Goal: Task Accomplishment & Management: Manage account settings

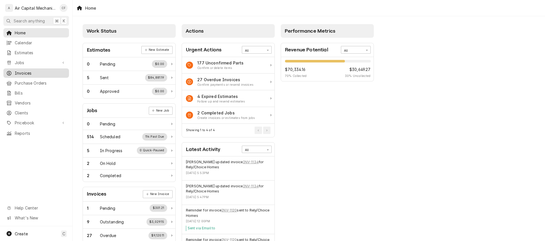
click at [40, 72] on span "Invoices" at bounding box center [40, 73] width 51 height 6
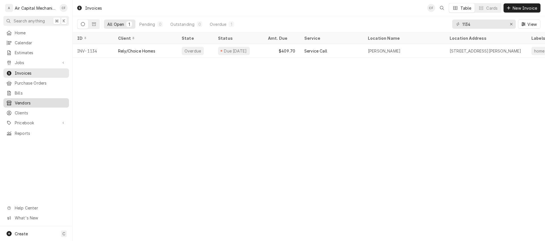
click at [48, 104] on link "Vendors" at bounding box center [36, 102] width 66 height 9
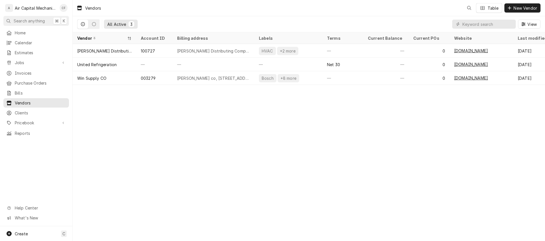
click at [49, 110] on span "Clients" at bounding box center [40, 113] width 51 height 6
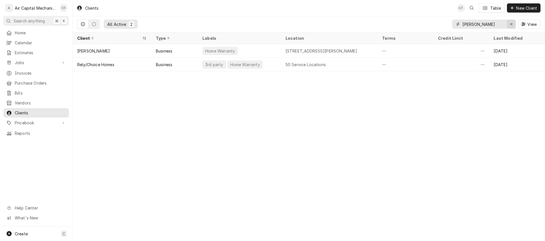
click at [513, 25] on button "Erase input" at bounding box center [510, 24] width 9 height 9
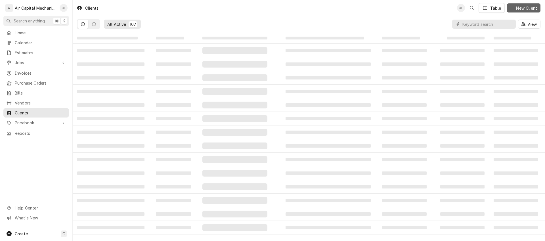
click at [522, 10] on span "New Client" at bounding box center [525, 8] width 23 height 6
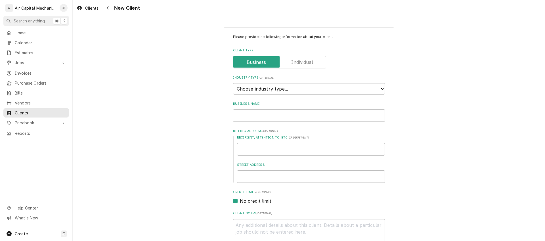
type textarea "x"
click at [288, 93] on select "Choose industry type... Residential Commercial Industrial Government" at bounding box center [309, 88] width 152 height 11
select select "2"
click at [233, 83] on select "Choose industry type... Residential Commercial Industrial Government" at bounding box center [309, 88] width 152 height 11
click at [280, 117] on input "Business Name" at bounding box center [309, 115] width 152 height 12
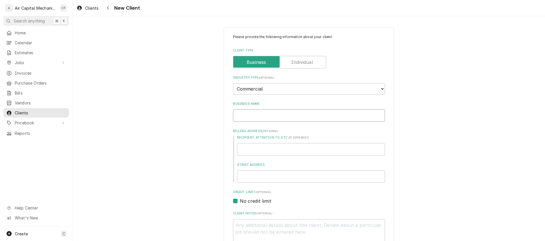
type textarea "x"
type input "R"
type textarea "x"
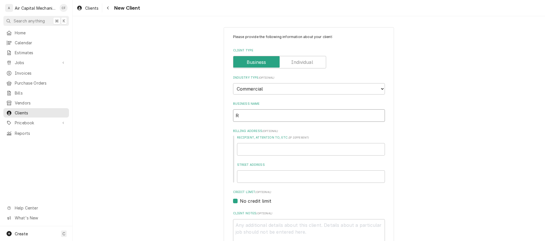
type input "Re"
type textarea "x"
type input "Reg"
type textarea "x"
type input "Regi"
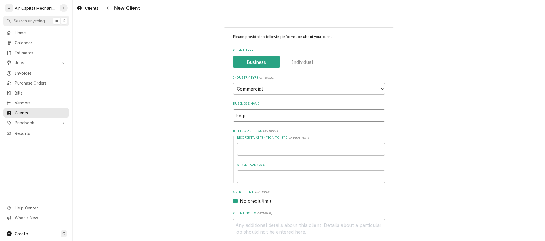
type textarea "x"
type input "Regin"
type textarea "x"
type input "Regina"
type textarea "x"
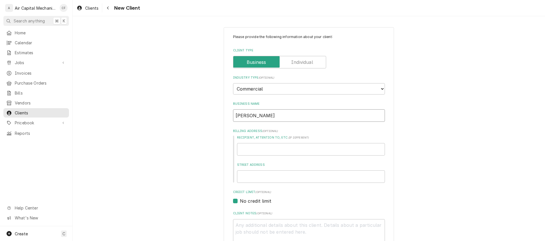
type input "Regina"
type textarea "x"
type input "Regina B"
type textarea "x"
type input "Regina Ba"
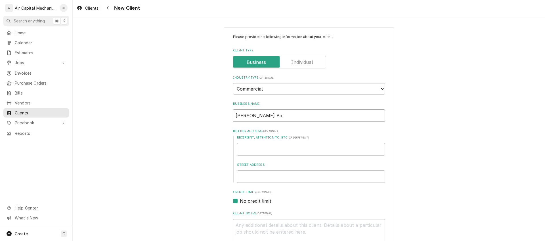
type textarea "x"
type input "Regina Bar"
type textarea "x"
type input "Regina Bark"
type textarea "x"
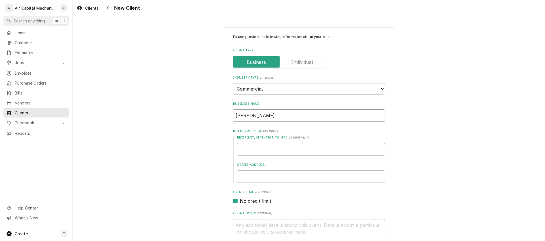
type input "Regina Barke"
type textarea "x"
type input "[PERSON_NAME]"
type textarea "x"
type input "[PERSON_NAME]"
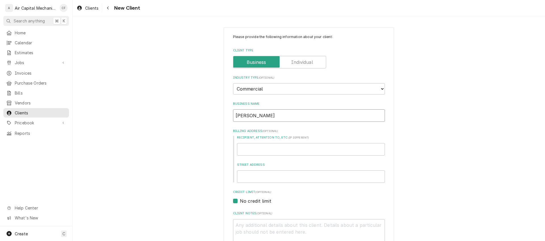
type textarea "x"
type input "Regina Barker P"
type textarea "x"
type input "Regina Barker PO"
type textarea "x"
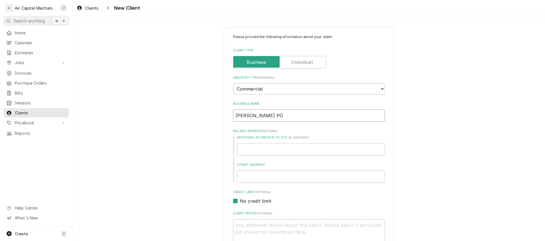
type input "Regina Barker P"
type textarea "x"
type input "Regina Barker Ph"
type textarea "x"
type input "Regina Barker Pho"
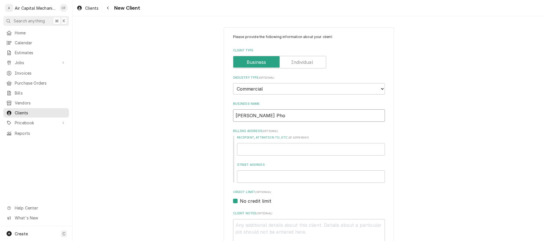
type textarea "x"
type input "Regina Barker Photo"
type textarea "x"
type input "Regina Barker Photog"
type textarea "x"
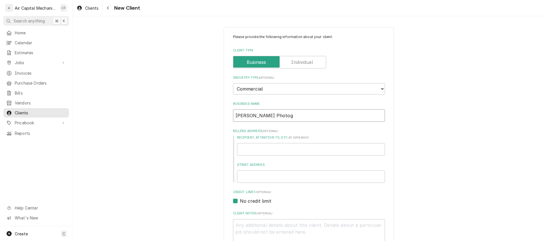
type input "Regina Barker Photogr"
type textarea "x"
type input "Regina Barker Photogra"
type textarea "x"
type input "Regina Barker Photograp"
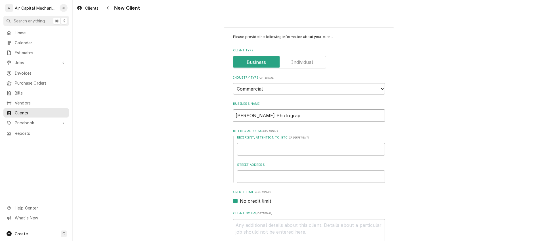
type textarea "x"
type input "Regina Barker Photograph"
type textarea "x"
type input "Regina Barker Photographu"
type textarea "x"
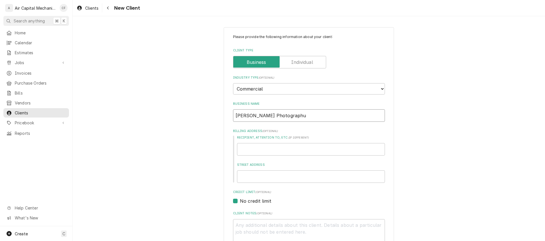
type input "Regina Barker Photographuy"
type textarea "x"
type input "Regina Barker Photographu"
type textarea "x"
type input "Regina Barker Photograph"
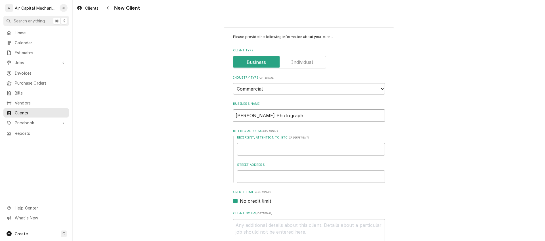
type textarea "x"
type input "Regina Barker Photography"
type textarea "x"
type input "R"
type textarea "x"
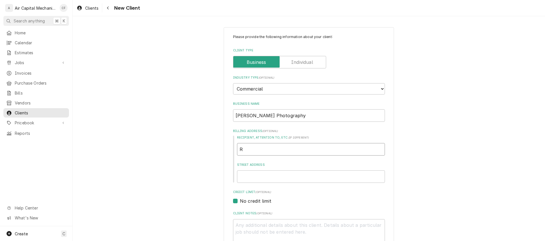
type input "Re"
type textarea "x"
type input "Reg"
type textarea "x"
type input "Regi"
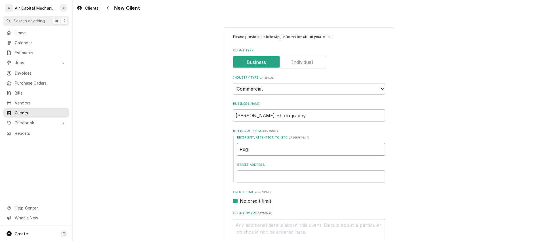
type textarea "x"
type input "Regin"
type textarea "x"
type input "[PERSON_NAME]"
type textarea "x"
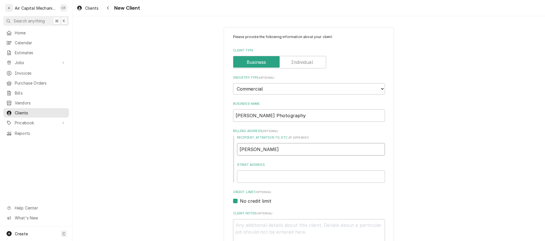
type input "[PERSON_NAME]"
type textarea "x"
type input "Regina B"
type textarea "x"
type input "Regina Ba"
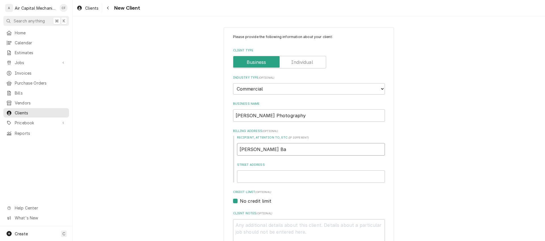
type textarea "x"
type input "Regina Bar"
type textarea "x"
type input "Regina Bark"
type textarea "x"
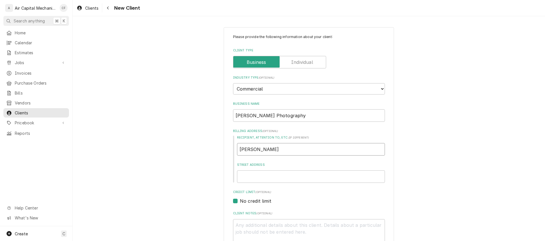
type input "Regina Barke"
type textarea "x"
type input "Regina Barker"
click at [261, 179] on input "Street Address" at bounding box center [311, 176] width 148 height 12
type textarea "x"
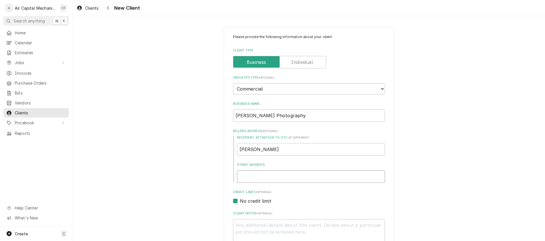
type input "2"
type textarea "x"
type input "25"
type textarea "x"
type input "250"
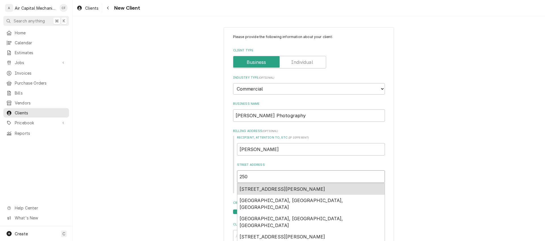
type textarea "x"
type input "2509"
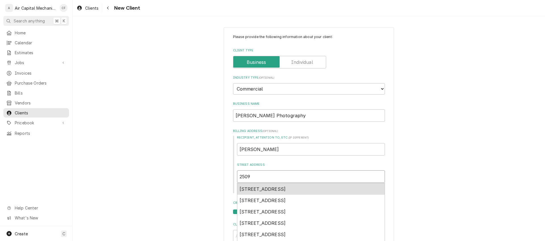
type textarea "x"
type input "2509"
type textarea "x"
type input "2509 n"
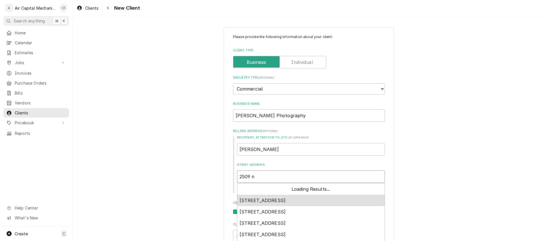
type textarea "x"
type input "2509 n"
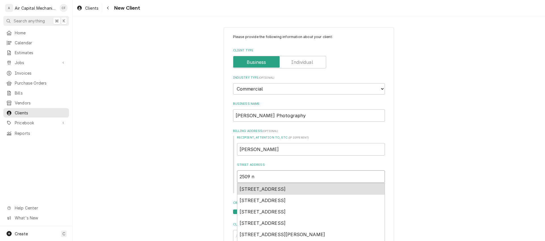
type textarea "x"
type input "2509 n h"
type textarea "x"
type input "2509 n ha"
type textarea "x"
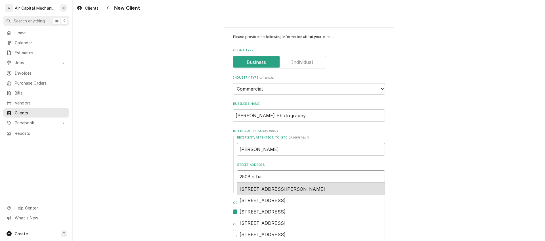
type input "2509 n haz"
type textarea "x"
type input "2509 n haze"
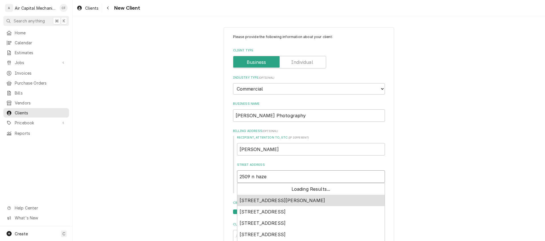
type textarea "x"
type input "2509 n hazel"
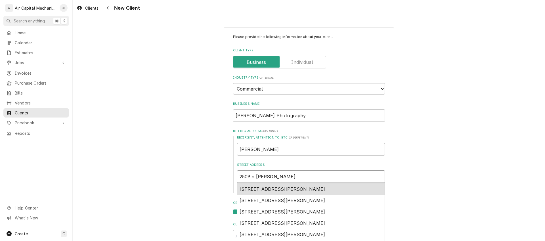
click at [278, 188] on span "2509 N Hazelwood St, Wichita, KS, USA" at bounding box center [282, 189] width 86 height 6
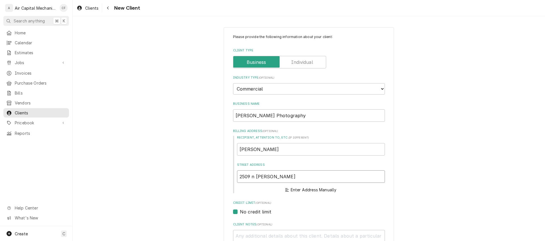
type textarea "x"
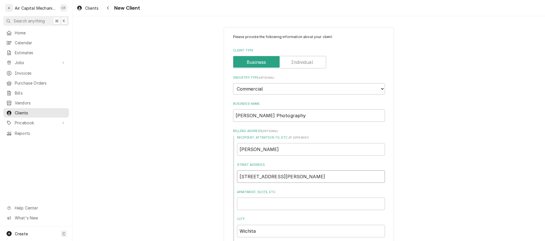
type input "2509 N Hazelwood St"
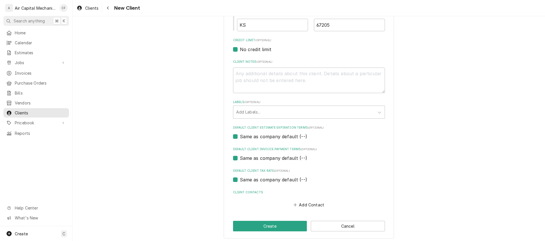
scroll to position [236, 0]
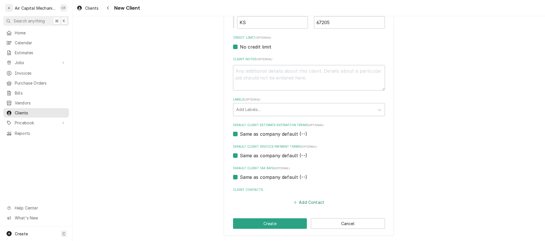
click at [305, 199] on button "Add Contact" at bounding box center [308, 202] width 33 height 8
type textarea "x"
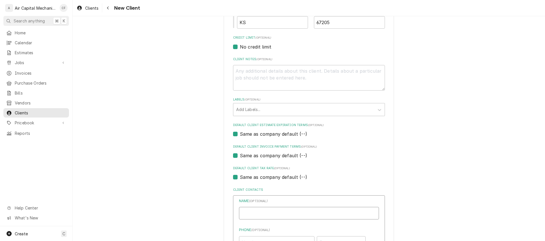
click at [294, 208] on input "Business Name" at bounding box center [309, 213] width 140 height 12
type input "Regina Barker"
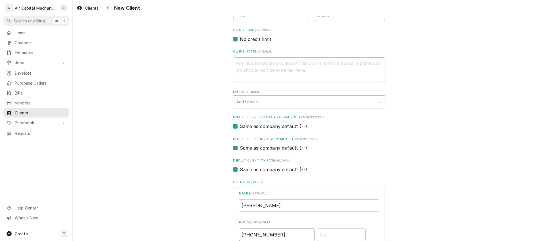
type input "(316) 350-7848"
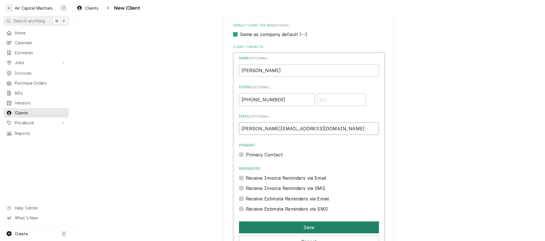
type input "Regina@reginabarkerphotography.com"
click at [296, 226] on button "Save" at bounding box center [309, 227] width 140 height 12
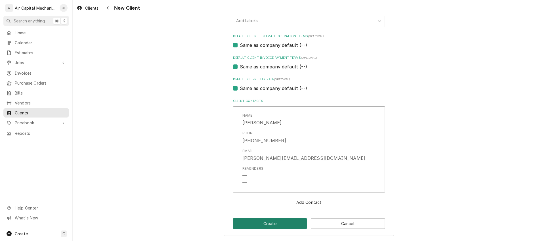
scroll to position [324, 0]
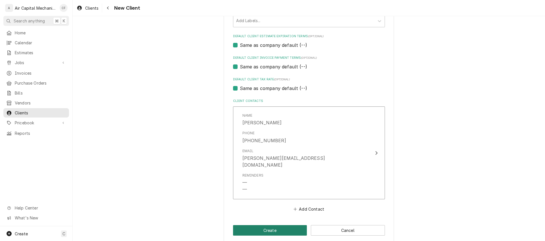
click at [273, 225] on button "Create" at bounding box center [270, 230] width 74 height 10
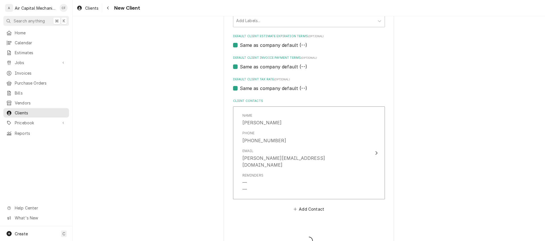
type textarea "x"
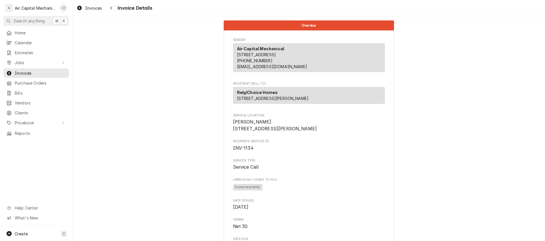
scroll to position [788, 0]
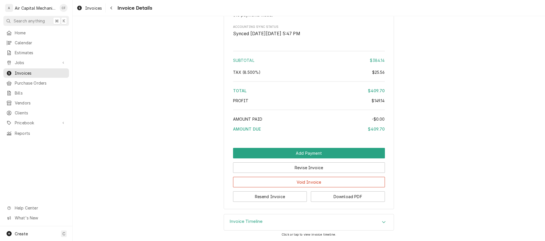
click at [327, 76] on div "Subtotal $384.14 Tax ( 8.500% ) $25.56 Total $409.70 Profit $149.14 Amount Paid…" at bounding box center [309, 92] width 152 height 87
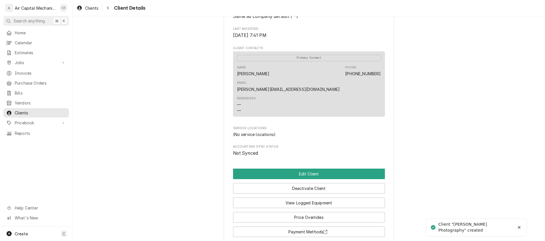
scroll to position [188, 0]
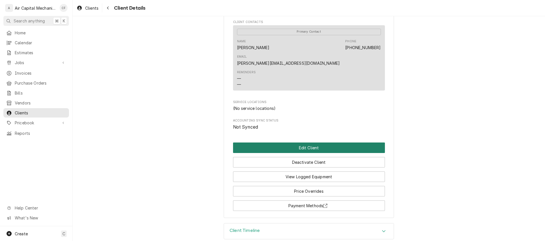
click at [300, 142] on button "Edit Client" at bounding box center [309, 147] width 152 height 10
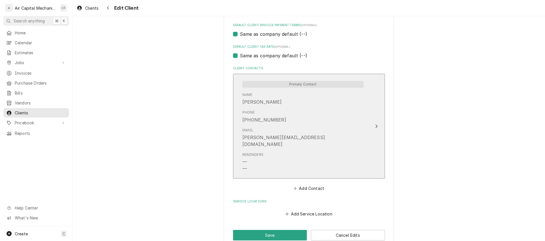
scroll to position [362, 0]
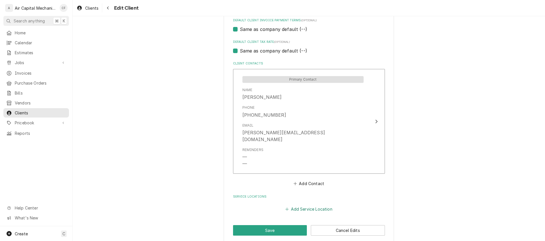
click at [318, 205] on button "Add Service Location" at bounding box center [308, 209] width 49 height 8
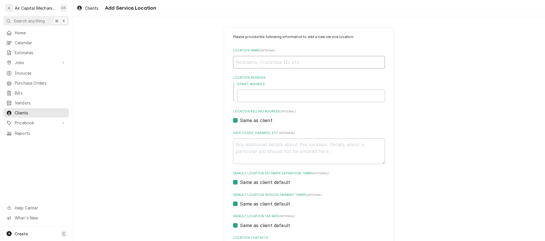
click at [263, 60] on input "Location Name ( optional )" at bounding box center [309, 62] width 152 height 12
type textarea "x"
type input "h"
type textarea "x"
type input "ho"
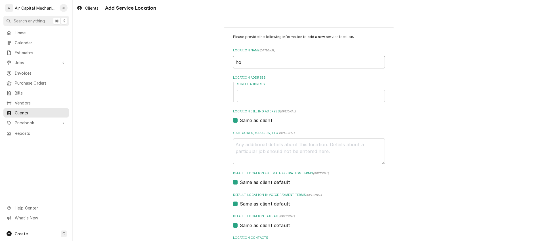
type textarea "x"
type input "hom"
type textarea "x"
type input "home"
type textarea "x"
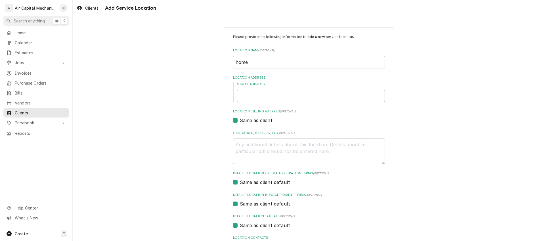
type input "2"
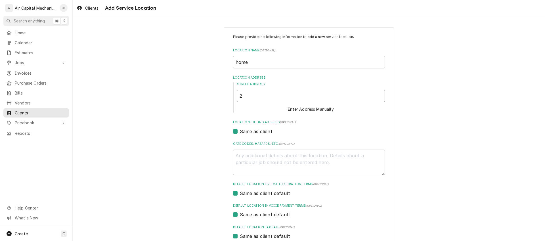
type textarea "x"
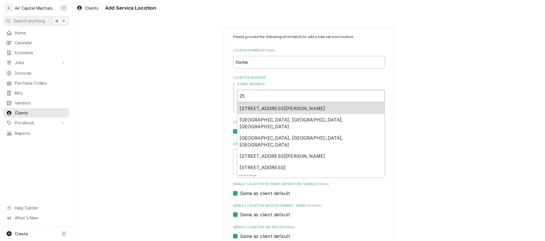
type input "25"
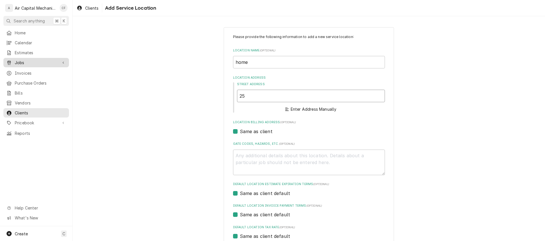
type textarea "x"
type input "250"
type textarea "x"
type input "2509"
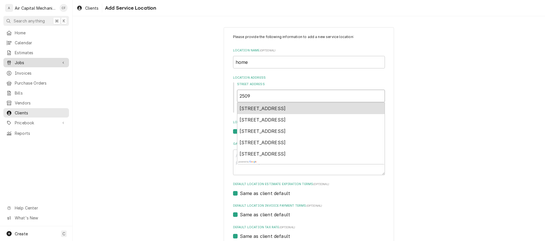
type textarea "x"
type input "2509"
type textarea "x"
type input "2509 n"
type textarea "x"
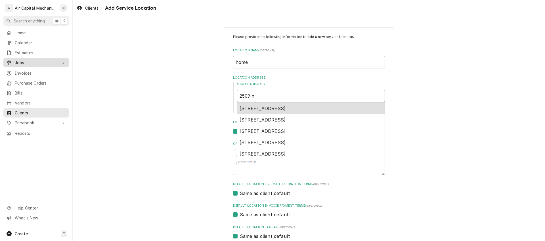
type input "2509 n"
type textarea "x"
type input "2509 n h"
type textarea "x"
type input "2509 n ha"
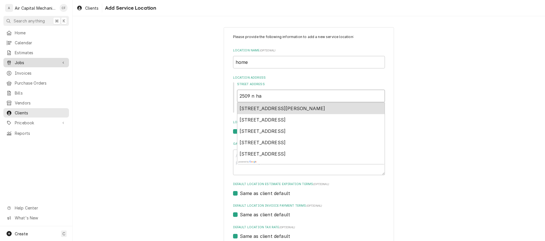
type textarea "x"
type input "2509 n haz"
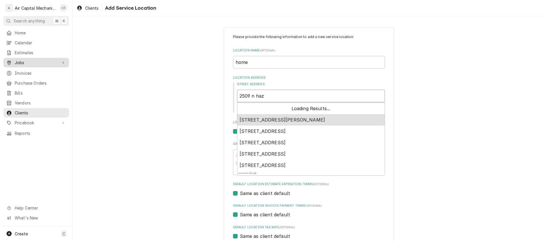
type textarea "x"
type input "2509 n haze"
type textarea "x"
type input "2509 n hazel"
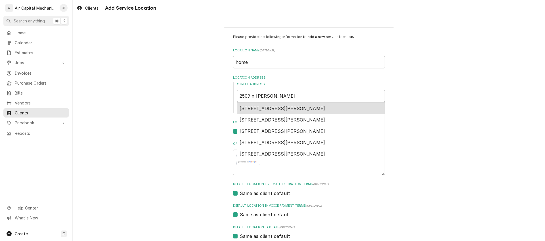
click at [284, 112] on div "2509 N Hazelwood St, Wichita, KS, USA" at bounding box center [310, 108] width 147 height 11
type textarea "x"
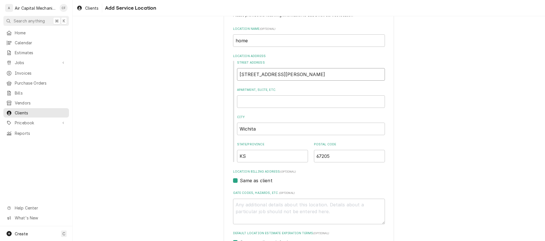
scroll to position [130, 0]
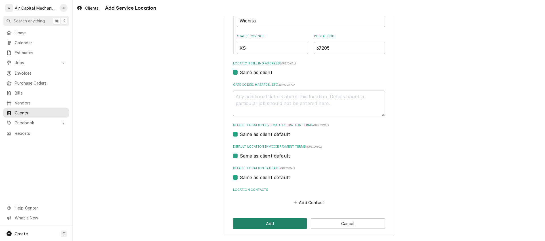
type input "2509 N Hazelwood St"
click at [277, 221] on button "Add" at bounding box center [270, 223] width 74 height 10
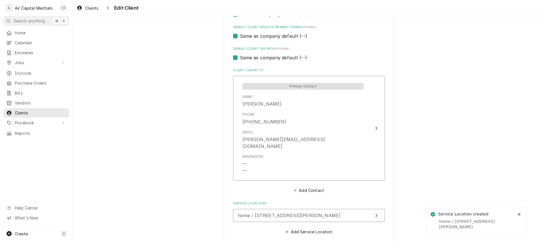
scroll to position [356, 0]
click at [297, 227] on button "Add Service Location" at bounding box center [308, 231] width 49 height 8
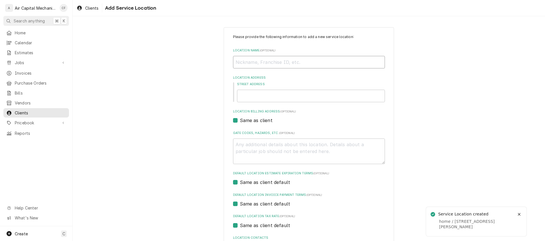
click at [271, 67] on input "Location Name ( optional )" at bounding box center [309, 62] width 152 height 12
type textarea "x"
type input "s"
type textarea "x"
type input "st"
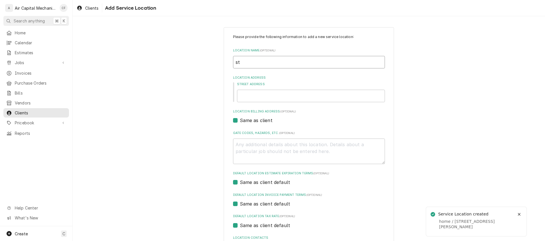
type textarea "x"
type input "stu"
type textarea "x"
type input "stud"
type textarea "x"
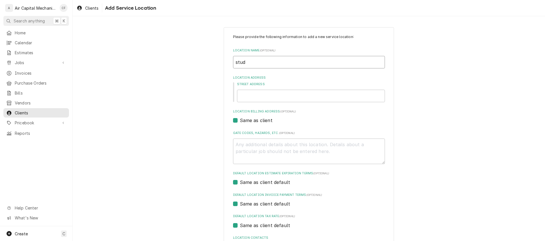
type input "studi"
type textarea "x"
type input "studio"
type textarea "x"
type input "1"
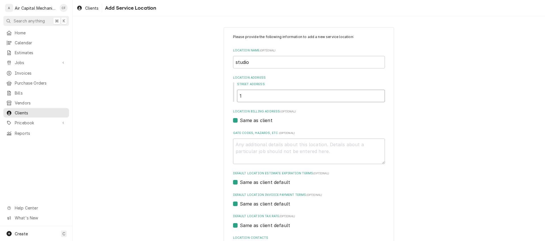
type textarea "x"
type input "15"
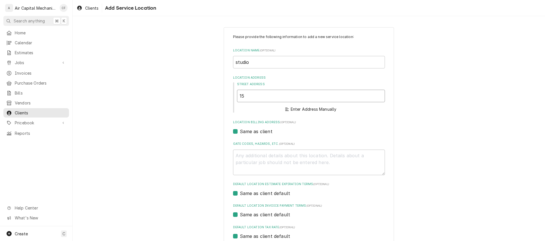
type textarea "x"
type input "154"
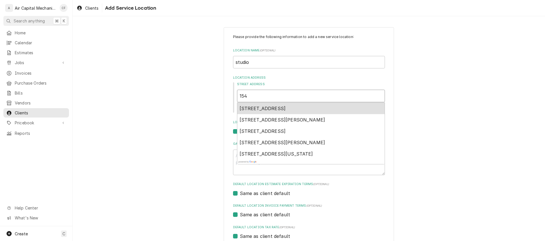
type textarea "x"
type input "15"
type textarea "x"
type input "150"
type textarea "x"
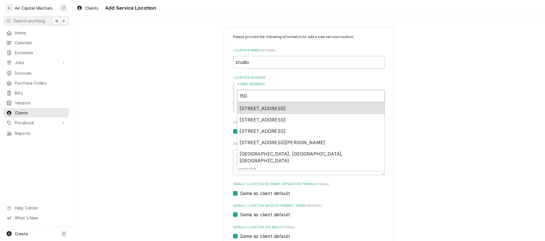
type input "1504"
type textarea "x"
type input "1504"
type textarea "x"
type input "1504 w"
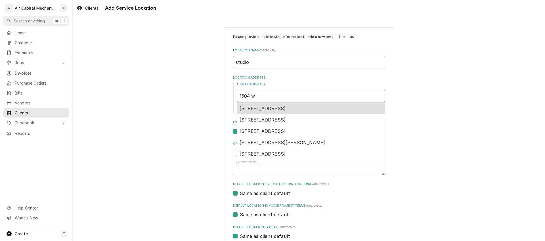
type textarea "x"
type input "1504 w"
type textarea "x"
type input "1504 w w"
type textarea "x"
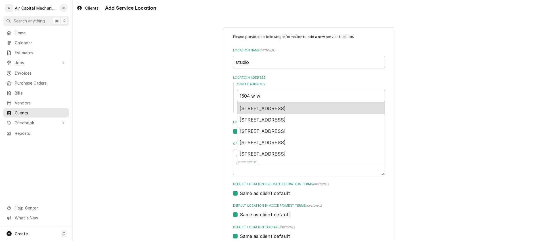
type input "1504 w"
type textarea "x"
type input "1504 w d"
type textarea "x"
type input "1504 w do"
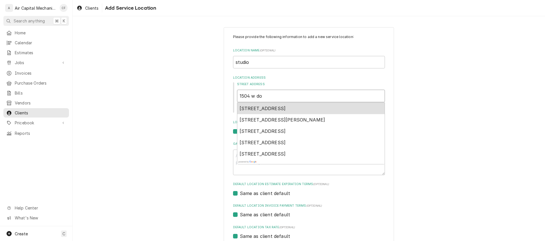
type textarea "x"
type input "1504 w dou"
type textarea "x"
type input "1504 w douc"
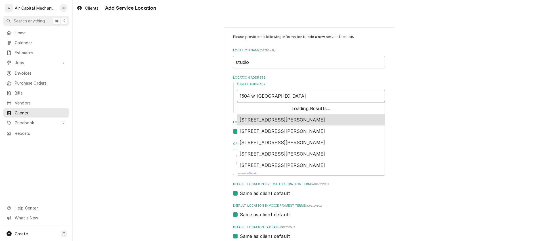
type textarea "x"
type input "1504 w dou"
type textarea "x"
type input "1504 w doug"
type textarea "x"
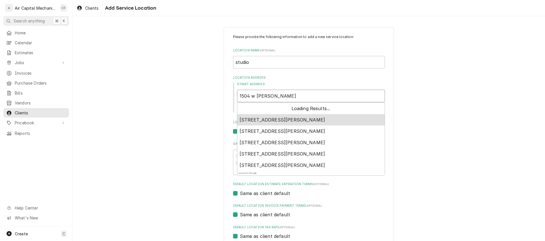
type input "1504 w dough"
type textarea "x"
type input "1504 w doug"
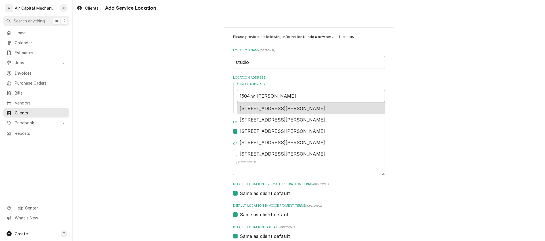
type textarea "x"
type input "1504 w dougl"
type textarea "x"
type input "1504 w dougla"
type textarea "x"
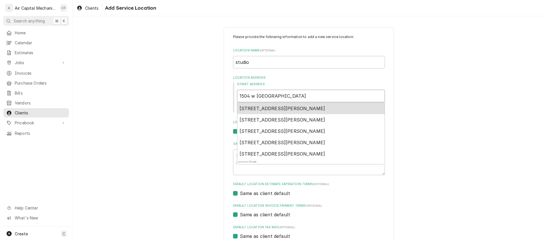
type input "1504 w douglas"
click at [284, 111] on div "1504 West Douglas Avenue, Wichita, KS, USA" at bounding box center [310, 108] width 147 height 11
type textarea "x"
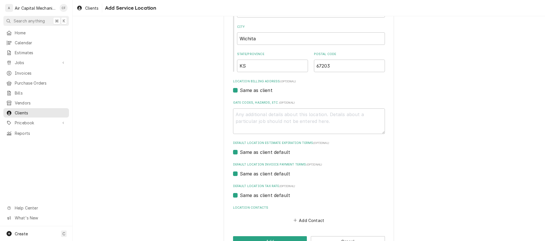
scroll to position [130, 0]
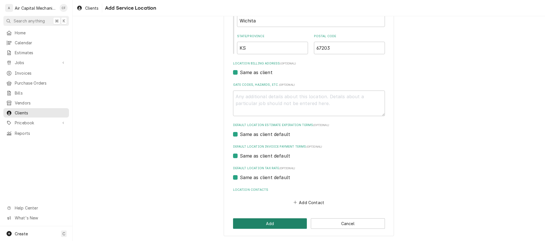
type input "1504 W Douglas Ave"
click at [265, 225] on button "Add" at bounding box center [270, 223] width 74 height 10
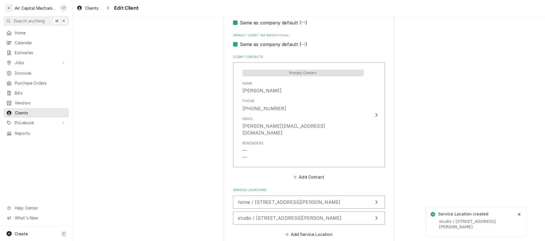
scroll to position [394, 0]
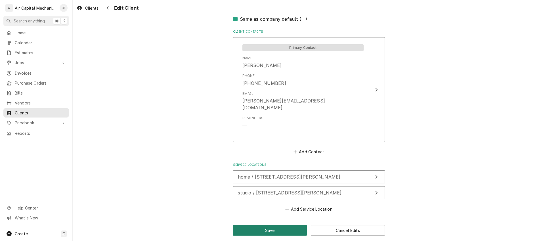
click at [249, 227] on button "Save" at bounding box center [270, 230] width 74 height 10
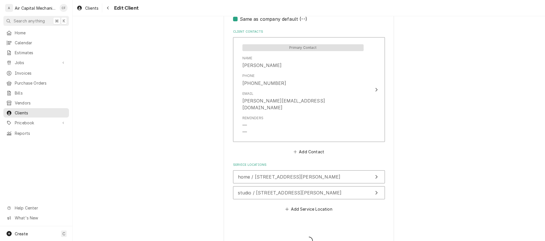
type textarea "x"
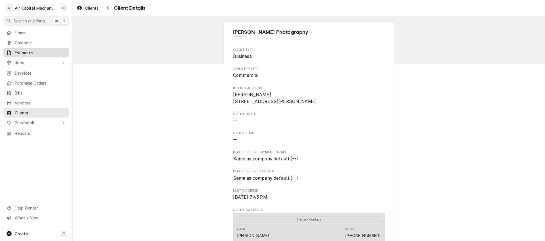
click at [40, 50] on span "Estimates" at bounding box center [40, 53] width 51 height 6
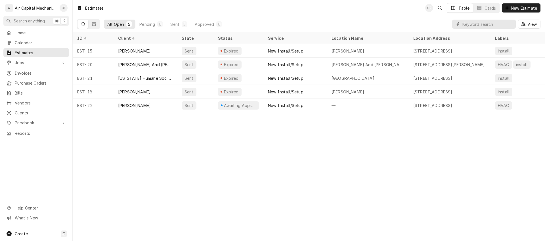
click at [520, 13] on div "Estimates CF Table Cards New Estimate" at bounding box center [309, 8] width 472 height 16
click at [521, 10] on span "New Estimate" at bounding box center [523, 8] width 28 height 6
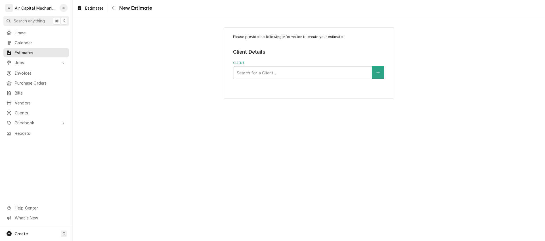
click at [287, 76] on div "Client" at bounding box center [303, 72] width 132 height 10
type input "reg"
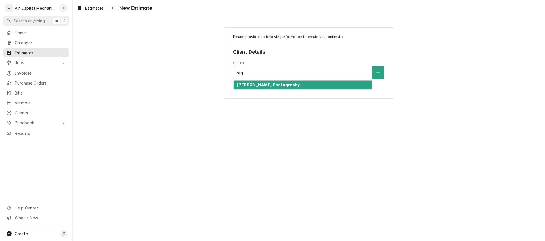
click at [284, 87] on strong "[PERSON_NAME] Photography" at bounding box center [268, 84] width 63 height 5
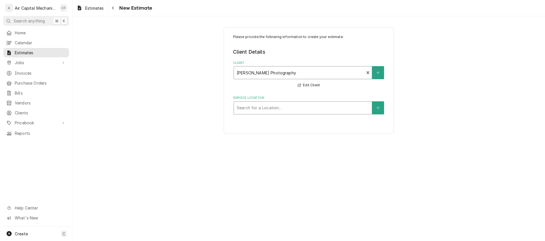
click at [280, 109] on div "Service Location" at bounding box center [303, 108] width 132 height 10
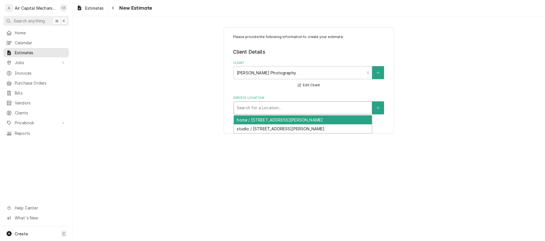
click at [286, 120] on div "home / [STREET_ADDRESS][PERSON_NAME]" at bounding box center [303, 119] width 138 height 9
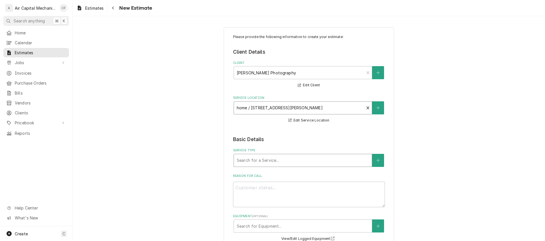
click at [287, 160] on div "Service Type" at bounding box center [303, 160] width 132 height 10
type textarea "x"
type input "s"
type textarea "x"
type input "se"
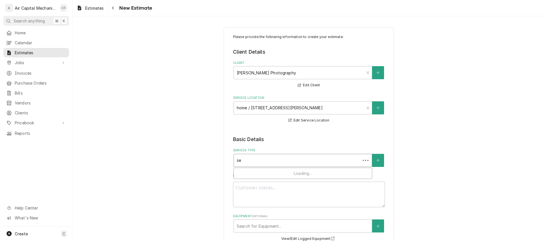
type textarea "x"
type input "ser"
type textarea "x"
type input "serv"
type textarea "x"
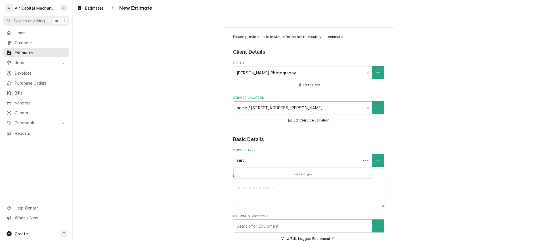
type input "servi"
type textarea "x"
type input "servic"
type textarea "x"
type input "service"
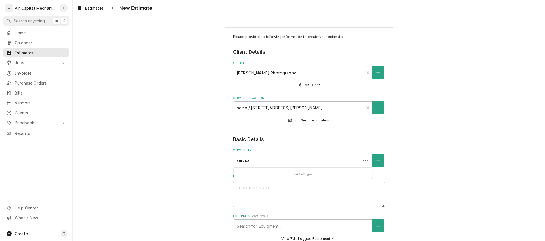
type textarea "x"
type input "service"
type textarea "x"
type input "service c"
type textarea "x"
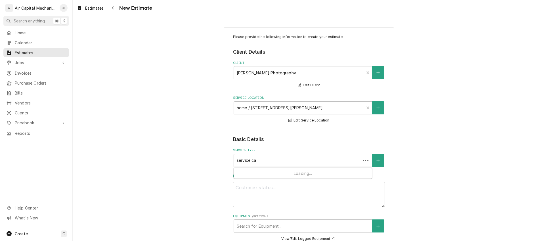
type input "service cal"
type textarea "x"
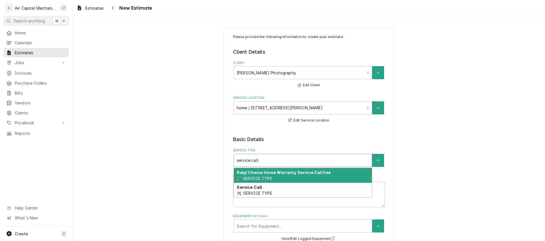
type input "service call"
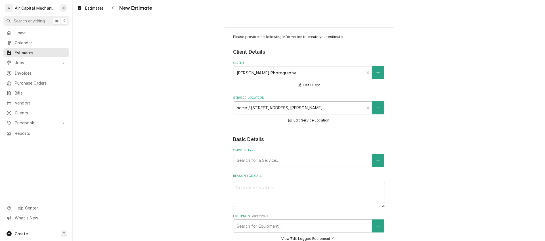
drag, startPoint x: 256, startPoint y: 98, endPoint x: 266, endPoint y: 13, distance: 85.8
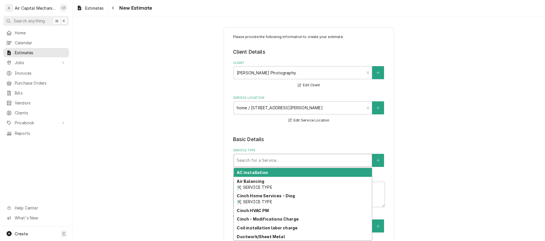
click at [272, 157] on div "Service Type" at bounding box center [303, 160] width 132 height 10
type textarea "x"
type input "s"
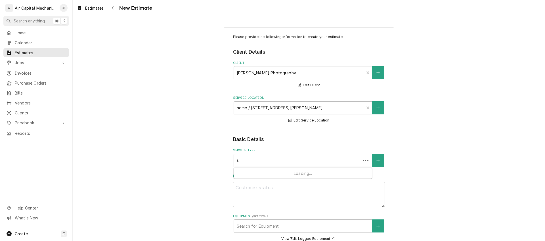
type textarea "x"
type input "se"
type textarea "x"
type input "ser"
type textarea "x"
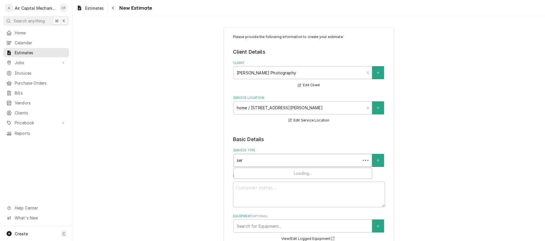
type input "serv"
type textarea "x"
type input "servi"
type textarea "x"
type input "servic"
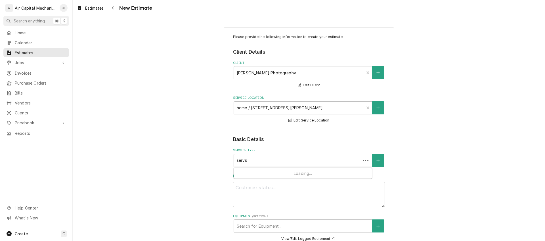
type textarea "x"
type input "service"
type textarea "x"
type input "service"
type textarea "x"
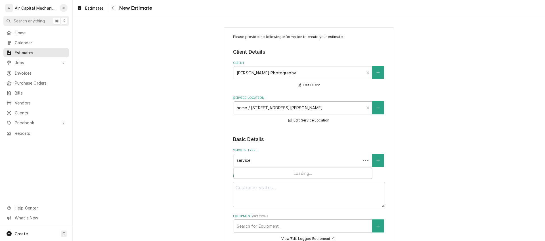
type input "service c"
type textarea "x"
type input "service ca"
type textarea "x"
type input "service cal"
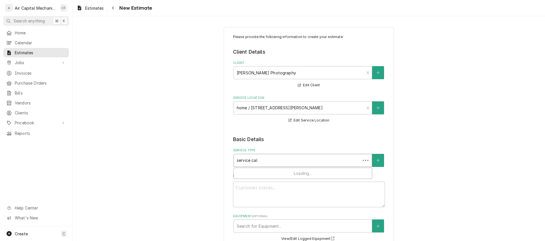
type textarea "x"
type input "service call"
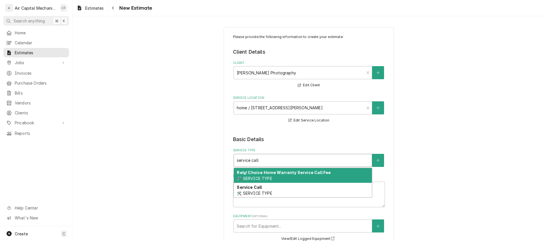
click at [283, 191] on div "Service Call 🛠️ SERVICE TYPE" at bounding box center [303, 190] width 138 height 15
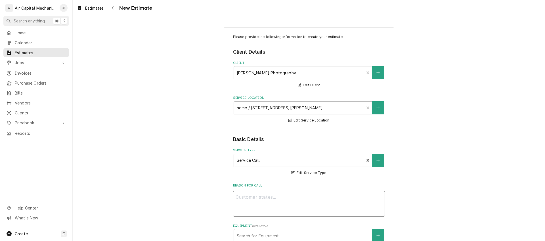
click at [272, 215] on textarea "Reason For Call" at bounding box center [309, 204] width 152 height 26
click at [266, 194] on textarea "Reason For Call" at bounding box center [309, 204] width 152 height 26
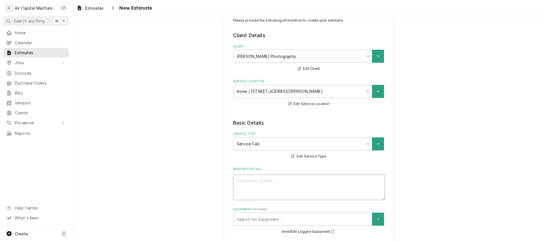
scroll to position [24, 0]
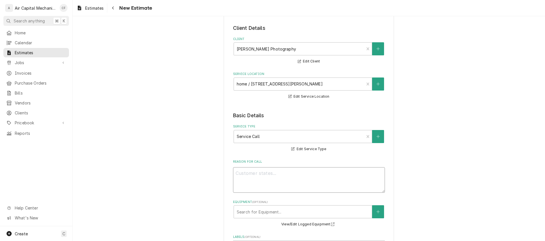
click at [254, 181] on textarea "Reason For Call" at bounding box center [309, 180] width 152 height 26
click at [240, 179] on textarea "Reason For Call" at bounding box center [309, 180] width 152 height 26
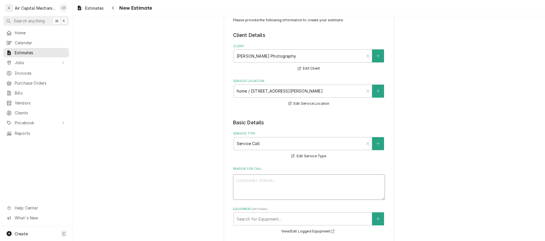
scroll to position [0, 0]
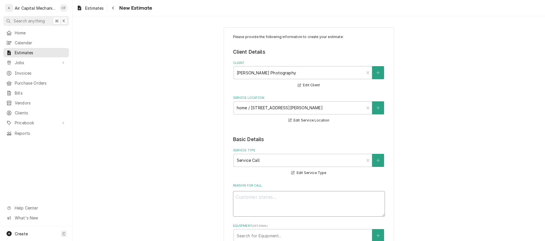
click at [255, 207] on textarea "Reason For Call" at bounding box center [309, 204] width 152 height 26
type textarea "x"
type textarea "c"
type textarea "x"
type textarea "cu"
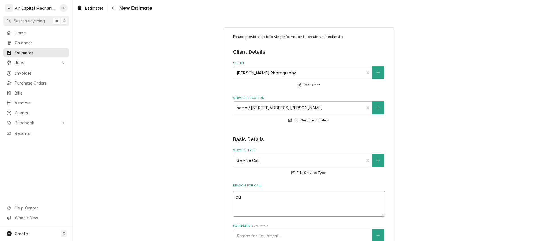
type textarea "x"
type textarea "cus"
type textarea "x"
type textarea "cust"
type textarea "x"
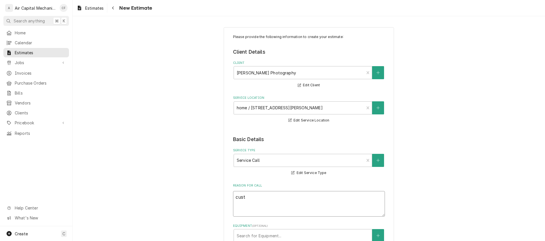
type textarea "custo"
type textarea "x"
type textarea "custopm"
type textarea "x"
type textarea "custopme"
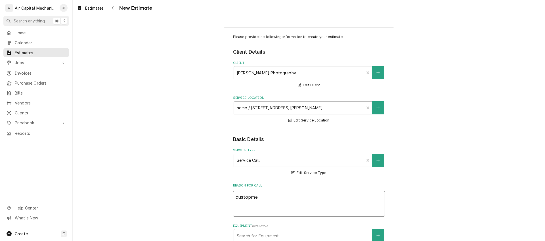
type textarea "x"
type textarea "custopm"
type textarea "x"
type textarea "custop"
type textarea "x"
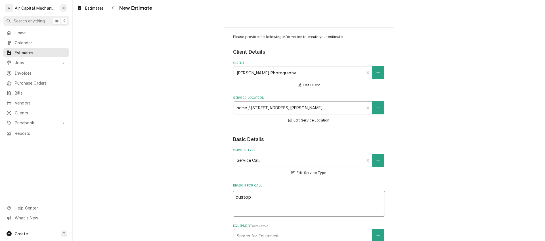
type textarea "custo"
type textarea "x"
type textarea "custome"
type textarea "x"
type textarea "customer"
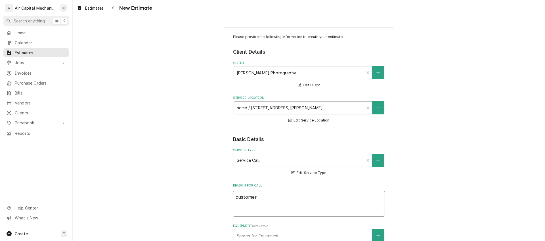
type textarea "x"
type textarea "customer"
type textarea "x"
type textarea "customer r"
type textarea "x"
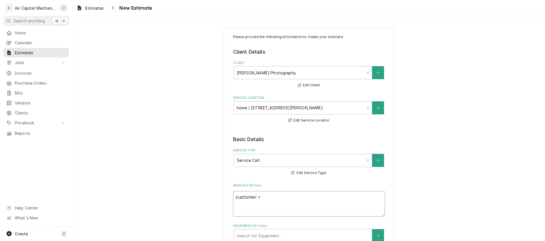
type textarea "customer re"
type textarea "x"
type textarea "customer req"
type textarea "x"
type textarea "customer requ"
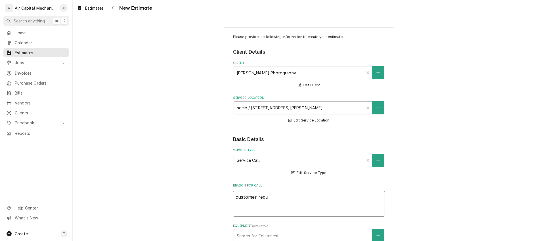
type textarea "x"
type textarea "customer reque"
type textarea "x"
type textarea "customer reques"
type textarea "x"
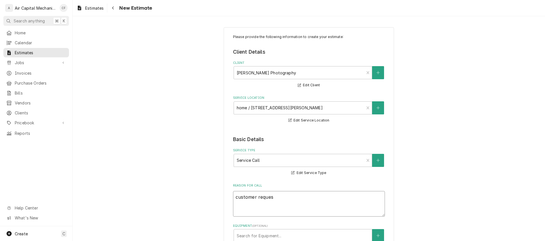
type textarea "customer request"
type textarea "x"
type textarea "customer requeste"
type textarea "x"
type textarea "customer requested"
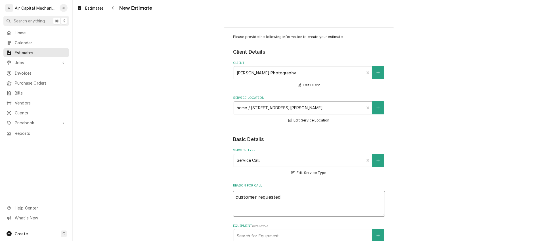
type textarea "x"
type textarea "customer requested"
type textarea "x"
type textarea "customer requested i"
type textarea "x"
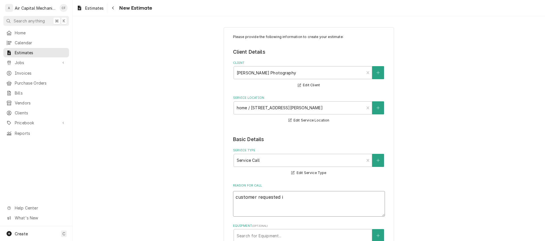
type textarea "customer requested in"
type textarea "x"
type textarea "customer requested ins"
type textarea "x"
type textarea "customer requested inst"
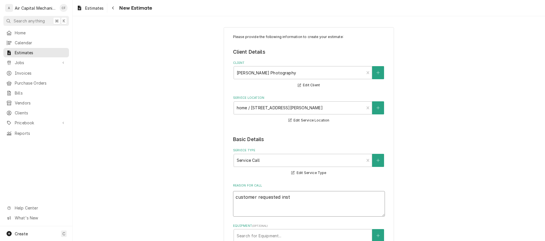
type textarea "x"
type textarea "customer requested insta"
type textarea "x"
type textarea "customer requested instal"
type textarea "x"
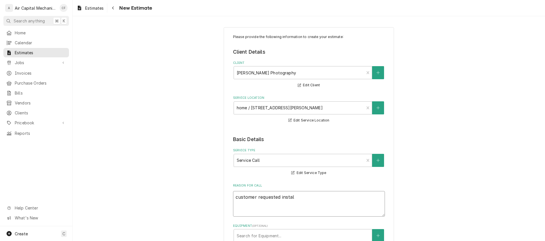
type textarea "customer requested install"
type textarea "x"
type textarea "customer requested installa"
type textarea "x"
type textarea "customer requested installati"
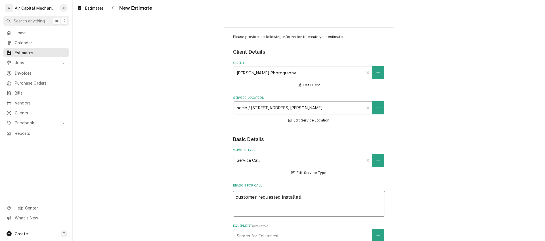
type textarea "x"
type textarea "customer requested installatio"
type textarea "x"
type textarea "customer requested installation"
type textarea "x"
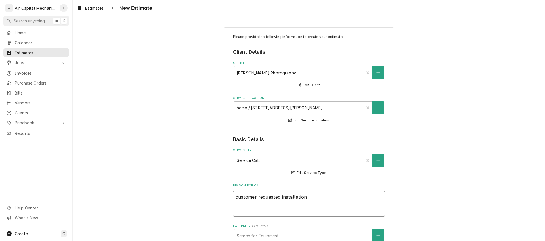
type textarea "customer requested installation"
type textarea "x"
type textarea "customer requested installation o"
type textarea "x"
type textarea "customer requested installation of"
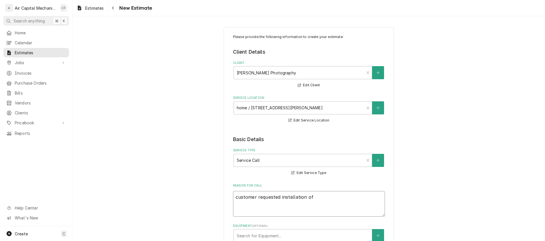
type textarea "x"
type textarea "customer requested installation of"
type textarea "x"
type textarea "customer requested installation of n"
type textarea "x"
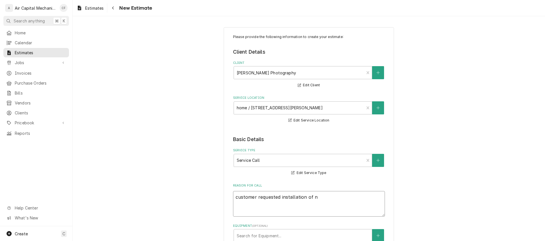
type textarea "customer requested installation of ne"
type textarea "x"
type textarea "customer requested installation of new"
type textarea "x"
type textarea "customer requested installation of new"
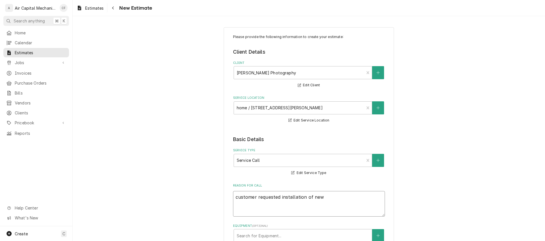
type textarea "x"
type textarea "customer requested installation of new s"
type textarea "x"
type textarea "customer requested installation of new sm"
type textarea "x"
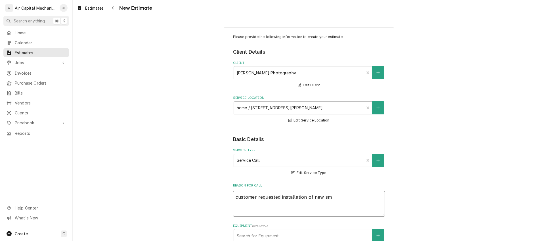
type textarea "customer requested installation of new sma"
type textarea "x"
type textarea "customer requested installation of new smar"
type textarea "x"
type textarea "customer requested installation of new smart"
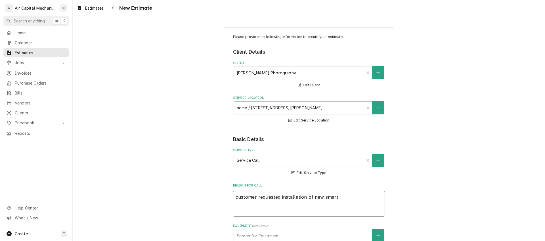
type textarea "x"
type textarea "customer requested installation of new smart"
type textarea "x"
type textarea "customer requested installation of new smart t"
type textarea "x"
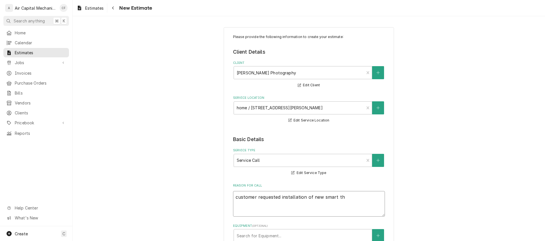
type textarea "customer requested installation of new smart the"
type textarea "x"
type textarea "customer requested installation of new smart ther"
type textarea "x"
type textarea "customer requested installation of new smart therm"
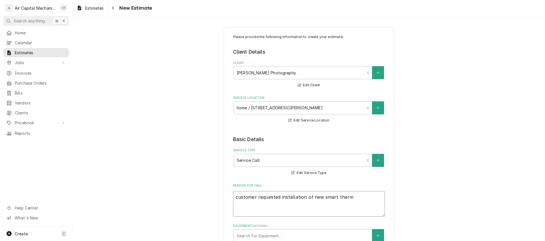
type textarea "x"
type textarea "customer requested installation of new smart thermo"
type textarea "x"
type textarea "customer requested installation of new smart thermos"
type textarea "x"
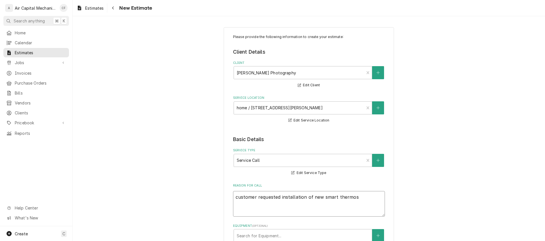
type textarea "customer requested installation of new smart thermost"
type textarea "x"
type textarea "customer requested installation of new smart thermosta"
type textarea "x"
type textarea "customer requested installation of new smart thermostat"
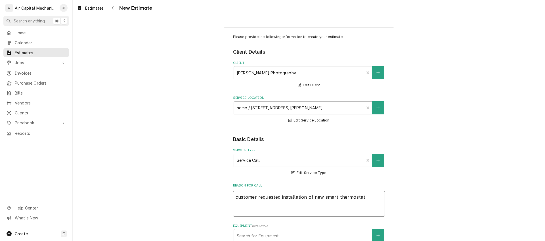
type textarea "x"
type textarea "customer requested installation of new smart thermostats"
type textarea "x"
type textarea "customer requested installation of new smart thermostatsa"
type textarea "x"
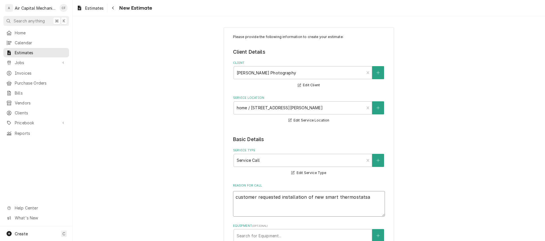
type textarea "customer requested installation of new smart thermostatsat"
type textarea "x"
type textarea "customer requested installation of new smart thermostatsat"
type textarea "x"
type textarea "customer requested installation of new smart thermostatsat"
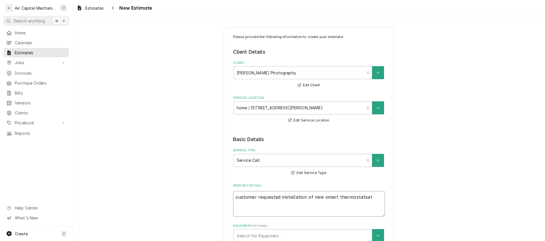
type textarea "x"
type textarea "customer requested installation of new smart thermostatsa"
type textarea "x"
type textarea "customer requested installation of new smart thermostats"
type textarea "x"
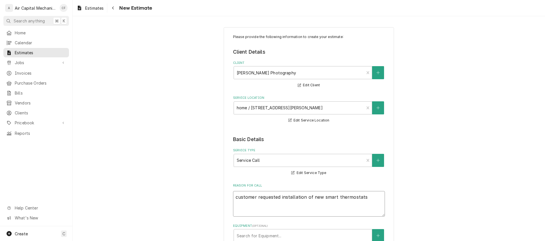
type textarea "customer requested installation of new smart thermostats"
type textarea "x"
type textarea "customer requested installation of new smart thermostats a"
type textarea "x"
type textarea "customer requested installation of new smart thermostats at"
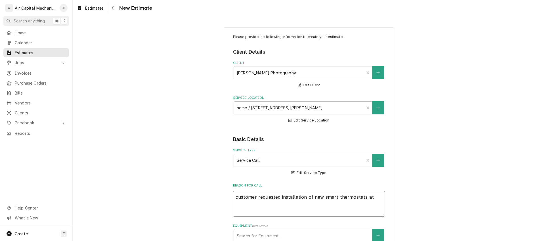
type textarea "x"
type textarea "customer requested installation of new smart thermostats at"
type textarea "x"
type textarea "customer requested installation of new smart thermostats at h"
type textarea "x"
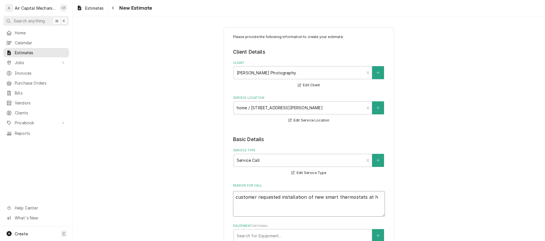
type textarea "customer requested installation of new smart thermostats at ho"
type textarea "x"
type textarea "customer requested installation of new smart thermostats at hom"
type textarea "x"
type textarea "customer requested installation of new smart thermostats at home"
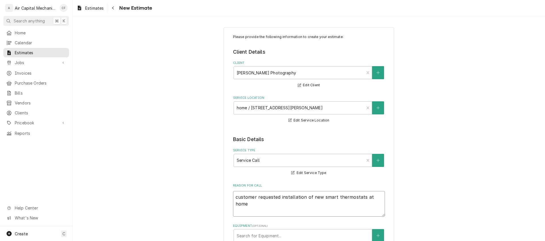
type textarea "x"
type textarea "customer requested installation of new smart thermostats at home a"
type textarea "x"
type textarea "customer requested installation of new smart thermostats at home and"
type textarea "x"
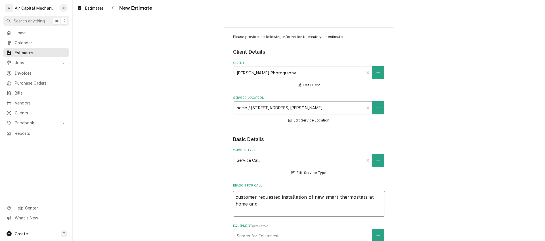
type textarea "customer requested installation of new smart thermostats at home and"
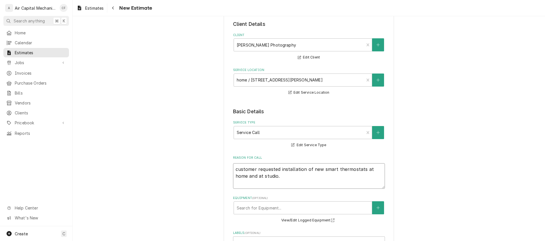
scroll to position [52, 0]
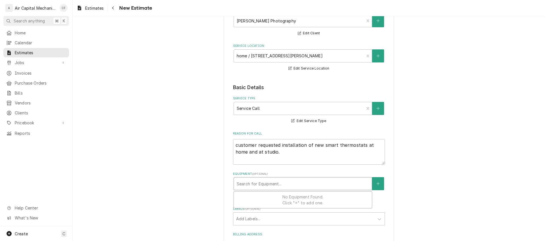
click at [296, 186] on div "Equipment" at bounding box center [303, 183] width 132 height 10
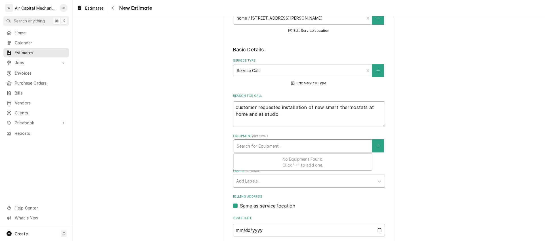
scroll to position [90, 0]
click at [401, 180] on div "Please provide the following information to create your estimate: Client Detail…" at bounding box center [309, 133] width 472 height 402
click at [358, 181] on div "Labels" at bounding box center [303, 180] width 135 height 10
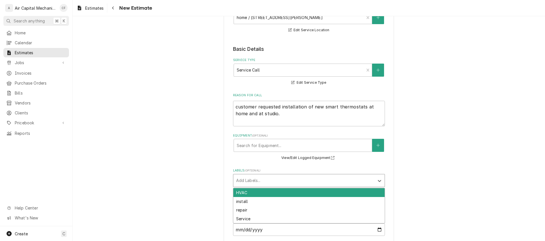
click at [357, 193] on div "HVAC" at bounding box center [308, 192] width 151 height 9
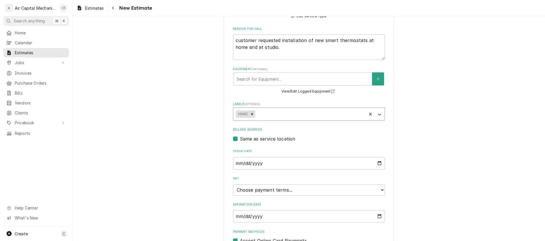
scroll to position [184, 0]
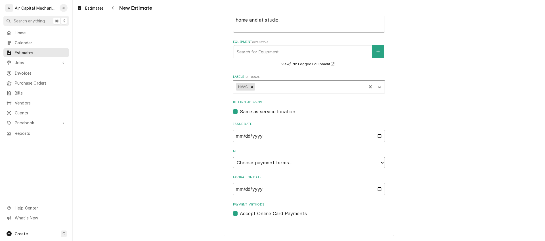
click at [324, 161] on select "Choose payment terms... Same Day Net 7 Net 14 Net 21 Net 30 Net 45 Net 60 Net 90" at bounding box center [309, 162] width 152 height 11
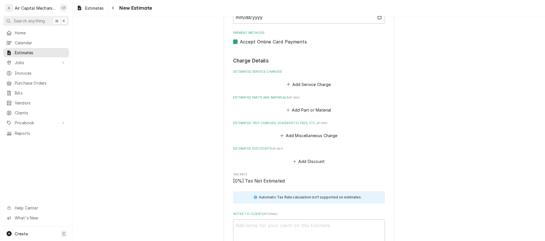
scroll to position [389, 0]
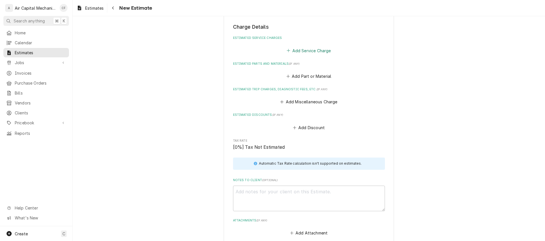
click at [300, 51] on button "Add Service Charge" at bounding box center [309, 51] width 46 height 8
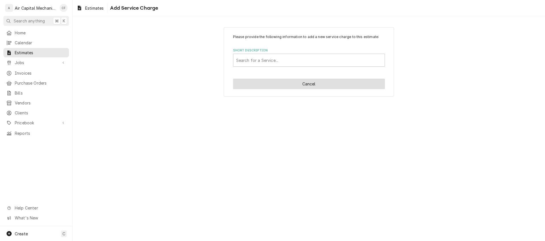
click at [299, 88] on button "Cancel" at bounding box center [309, 84] width 152 height 10
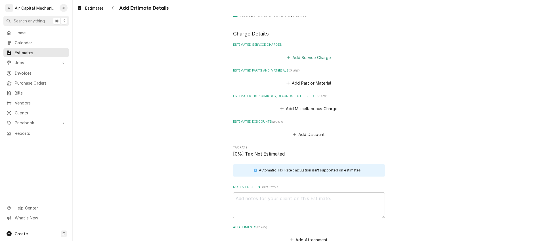
click at [306, 54] on button "Add Service Charge" at bounding box center [309, 57] width 46 height 8
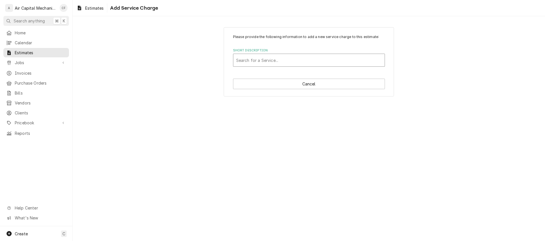
click at [297, 59] on div "Short Description" at bounding box center [308, 60] width 145 height 10
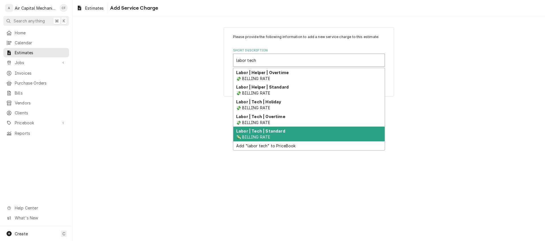
click at [290, 135] on div "Labor | Tech | Standard 💸 BILLING RATE" at bounding box center [308, 133] width 151 height 15
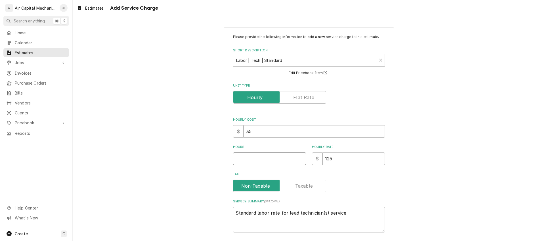
click at [286, 156] on input "Hours" at bounding box center [269, 158] width 73 height 12
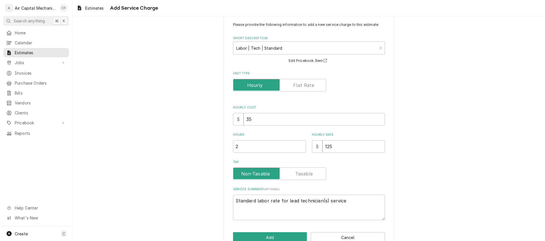
scroll to position [26, 0]
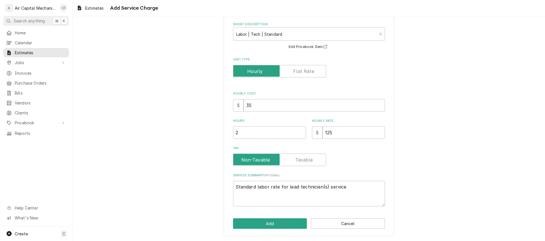
click at [276, 230] on div "Please provide the following information to add a new service charge to this es…" at bounding box center [308, 118] width 170 height 235
click at [280, 224] on button "Add" at bounding box center [270, 223] width 74 height 10
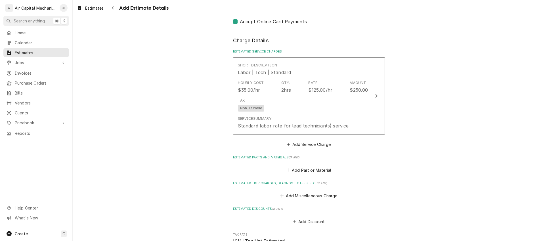
scroll to position [375, 0]
click at [311, 170] on button "Add Part or Material" at bounding box center [308, 170] width 47 height 8
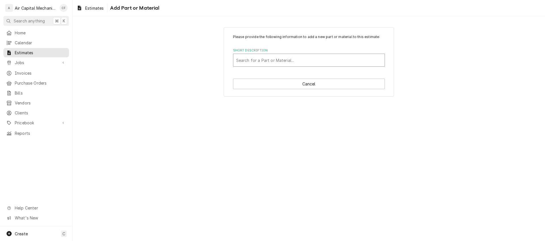
click at [282, 58] on div "Short Description" at bounding box center [308, 60] width 145 height 10
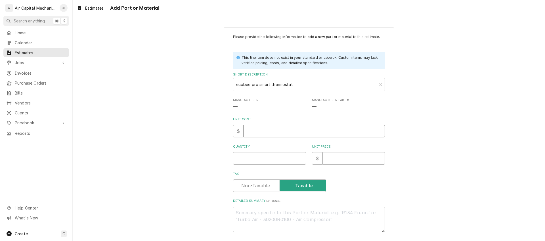
click at [264, 131] on input "Unit Cost" at bounding box center [313, 131] width 141 height 12
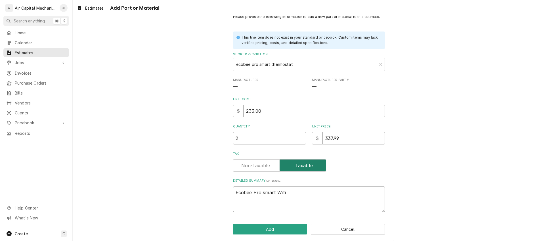
scroll to position [26, 0]
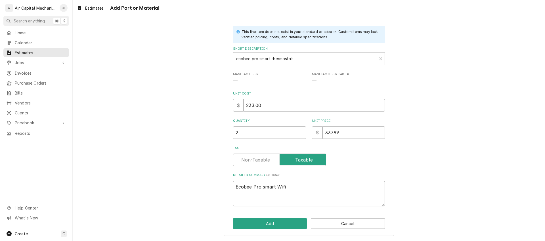
click at [304, 193] on textarea "Ecobee Pro smart Wifi" at bounding box center [309, 194] width 152 height 26
click at [281, 224] on button "Add" at bounding box center [270, 223] width 74 height 10
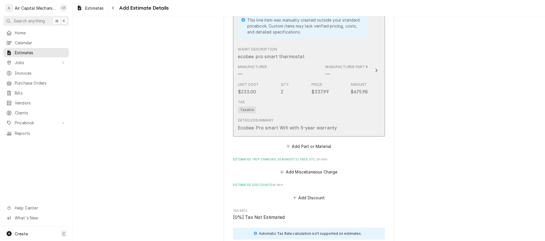
click at [322, 80] on div "Unit Cost $233.00 Qty. 2 Price $337.99 Amount $675.98" at bounding box center [303, 89] width 130 height 18
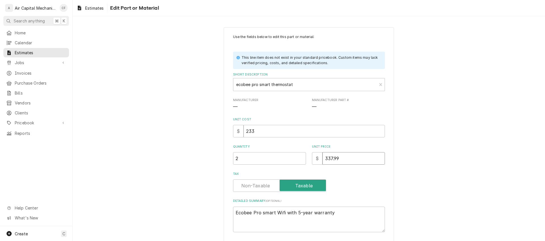
drag, startPoint x: 344, startPoint y: 157, endPoint x: 300, endPoint y: 153, distance: 43.8
click at [300, 154] on div "Quantity 2 Unit Price $ 337.99" at bounding box center [309, 154] width 152 height 20
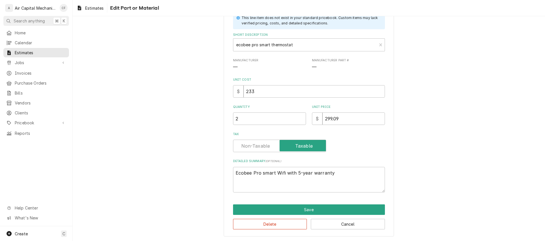
scroll to position [40, 0]
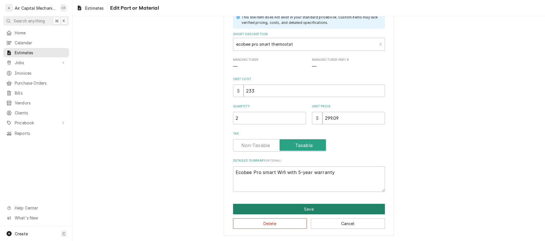
click at [315, 209] on button "Save" at bounding box center [309, 209] width 152 height 10
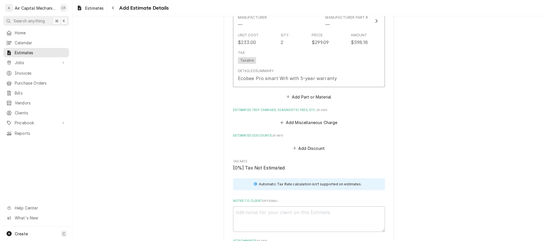
scroll to position [640, 0]
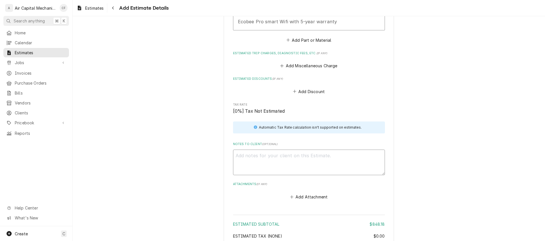
click at [306, 161] on textarea "Notes to Client ( optional )" at bounding box center [309, 162] width 152 height 26
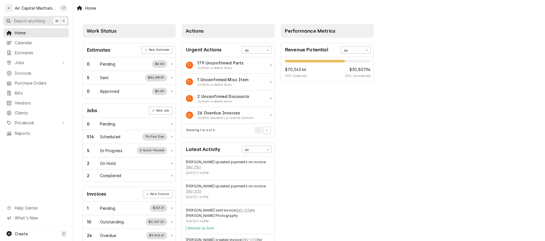
click at [32, 21] on span "Search anything" at bounding box center [29, 21] width 31 height 6
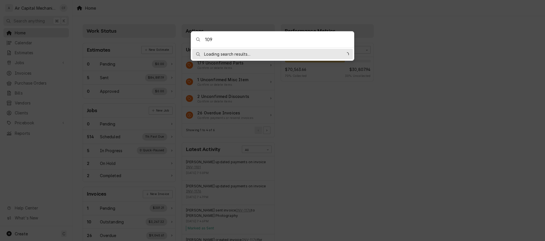
type input "1098"
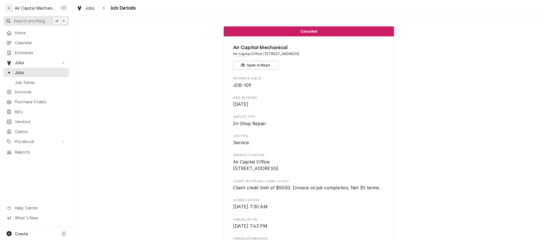
click at [26, 24] on button "Search anything ⌘ K" at bounding box center [36, 21] width 66 height 10
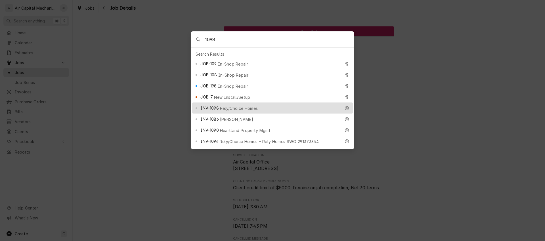
type input "1098"
click at [254, 105] on div "INV-1098 Rely/Choice Homes" at bounding box center [270, 108] width 140 height 7
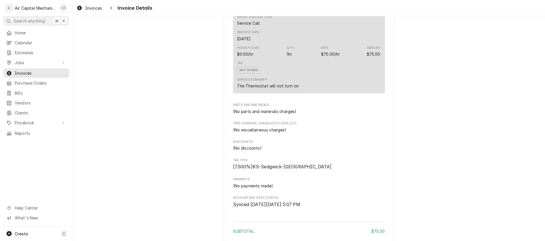
scroll to position [452, 0]
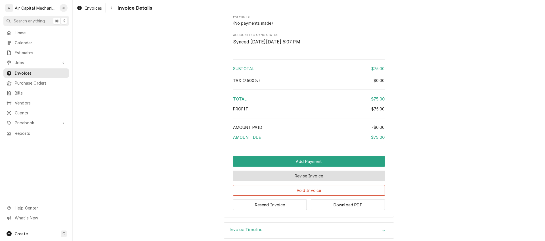
click at [313, 181] on button "Revise Invoice" at bounding box center [309, 175] width 152 height 10
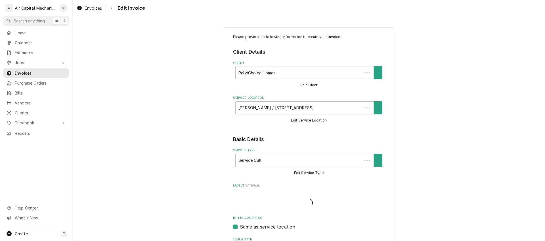
type textarea "x"
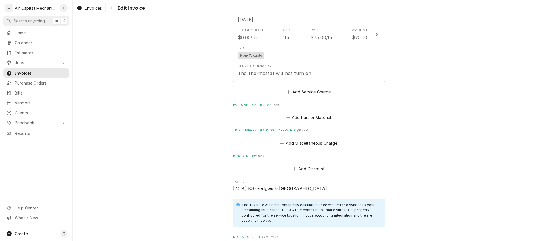
scroll to position [370, 0]
click at [297, 117] on button "Add Part or Material" at bounding box center [308, 118] width 47 height 8
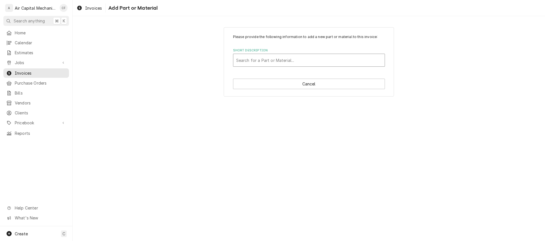
click at [275, 56] on div "Short Description" at bounding box center [308, 60] width 145 height 10
type input "transformer"
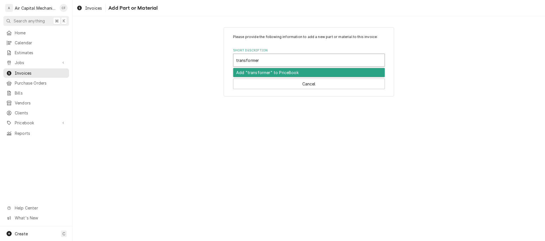
click at [256, 73] on div "Add "transformer" to PriceBook" at bounding box center [308, 72] width 151 height 9
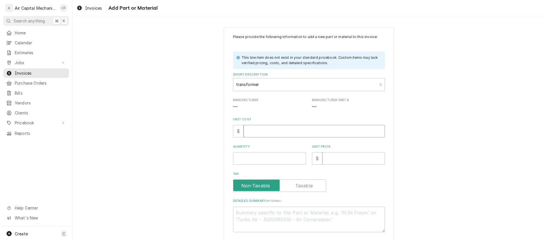
click at [256, 132] on input "Unit Cost" at bounding box center [313, 131] width 141 height 12
type textarea "x"
type input "1"
type textarea "x"
type input "10"
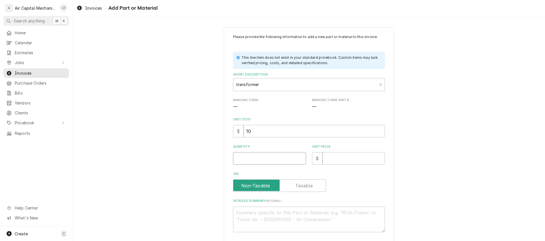
click at [264, 159] on input "Quantity" at bounding box center [269, 158] width 73 height 12
type textarea "x"
type input "1"
click at [352, 160] on input "Unit Price" at bounding box center [353, 158] width 62 height 12
type textarea "x"
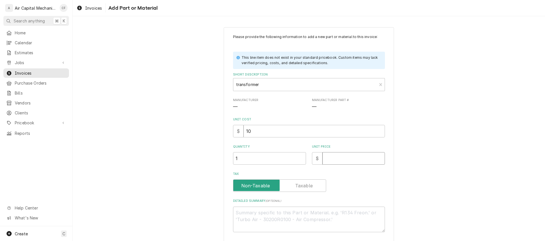
type input "5"
type textarea "x"
type input "50"
type textarea "x"
type input "50.0"
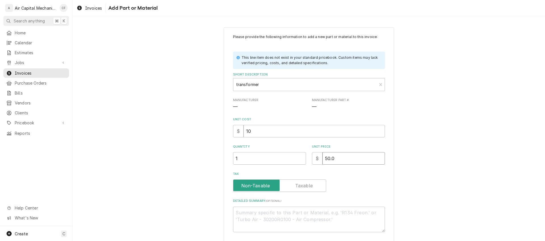
type textarea "x"
type input "50.00"
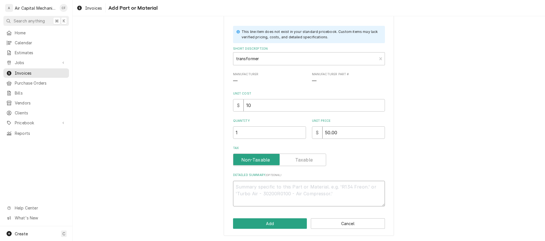
type textarea "x"
type textarea "2"
type textarea "x"
type textarea "24"
type textarea "x"
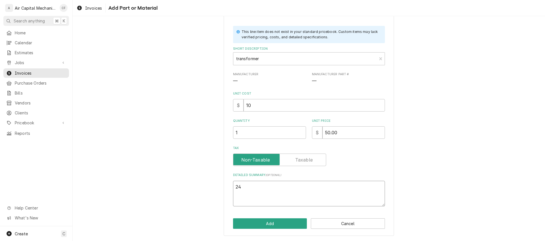
type textarea "24v"
type textarea "x"
type textarea "24v"
type textarea "x"
type textarea "24v l"
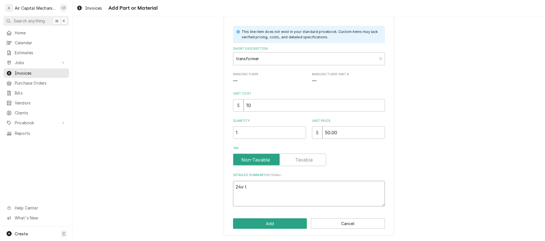
type textarea "x"
type textarea "24v"
type textarea "x"
type textarea "24v t"
type textarea "x"
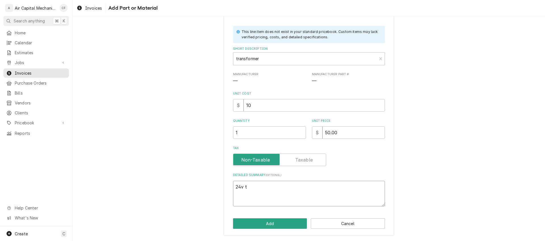
type textarea "24v tr"
type textarea "x"
type textarea "24v tra"
type textarea "x"
type textarea "24v tran"
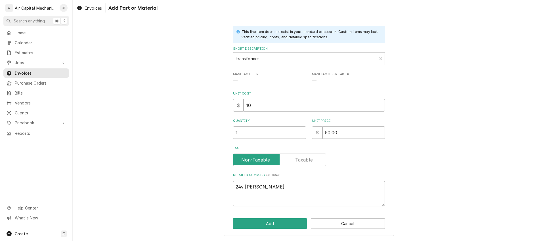
type textarea "x"
type textarea "24v trans"
type textarea "x"
type textarea "24v transf"
type textarea "x"
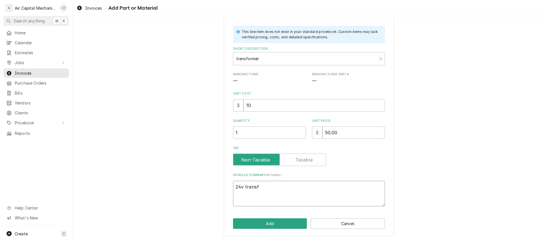
type textarea "24v transfo"
type textarea "x"
type textarea "24v transfor"
type textarea "x"
type textarea "24v transform"
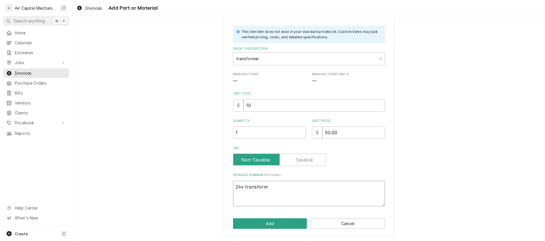
type textarea "x"
type textarea "24v transforme"
type textarea "x"
type textarea "24v transformer"
click at [286, 224] on button "Add" at bounding box center [270, 223] width 74 height 10
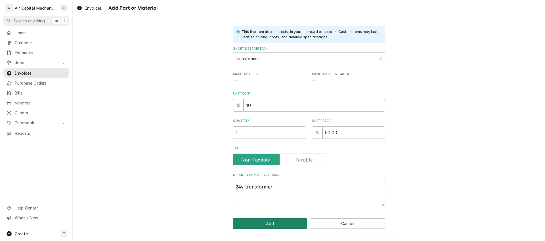
type textarea "x"
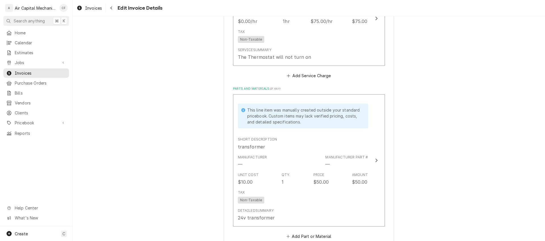
scroll to position [556, 0]
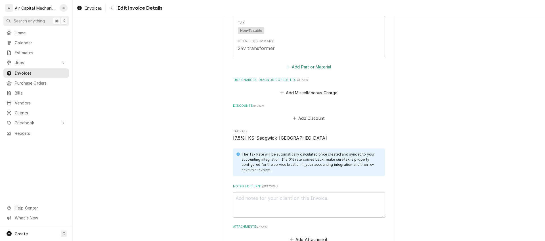
click at [303, 66] on button "Add Part or Material" at bounding box center [308, 67] width 47 height 8
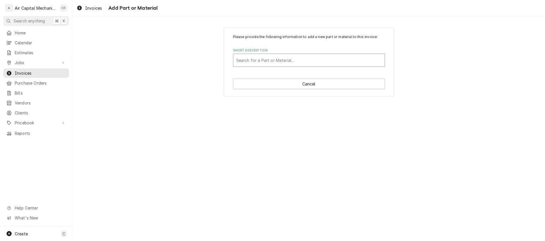
click at [312, 63] on div "Short Description" at bounding box center [308, 60] width 145 height 10
type input "18/2 thermostat wire"
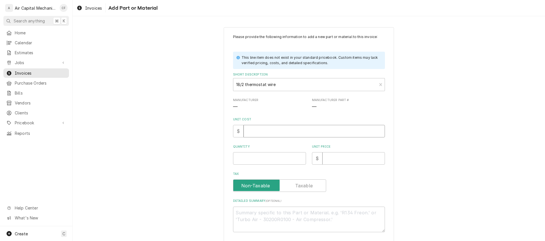
click at [272, 129] on input "Unit Cost" at bounding box center [313, 131] width 141 height 12
type textarea "x"
type input "1"
click at [271, 158] on input "Quantity" at bounding box center [269, 158] width 73 height 12
type textarea "x"
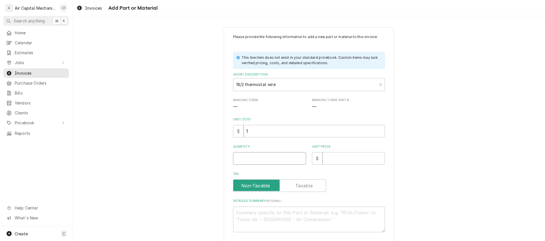
type input "1"
type textarea "x"
type input "10"
type textarea "x"
type input "1"
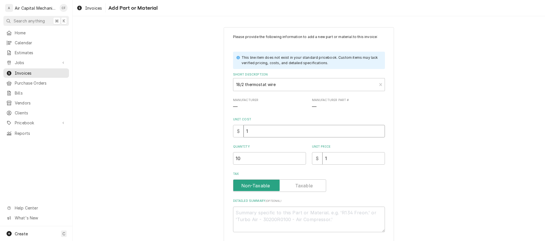
type textarea "x"
type input ".2"
type textarea "x"
type input ".25"
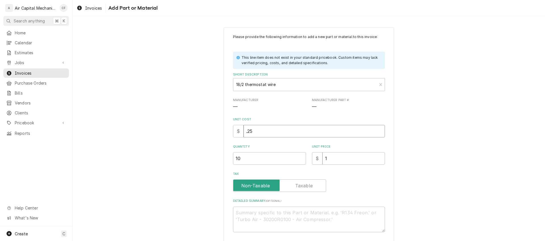
type textarea "x"
type input ".0"
type textarea "x"
type input ".02"
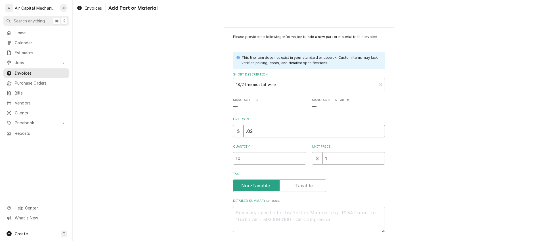
type textarea "x"
type input ".025"
type textarea "x"
type textarea "c"
type textarea "x"
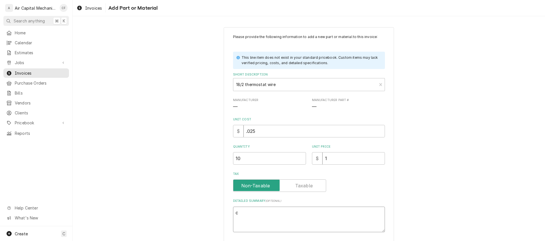
type textarea "co"
type textarea "x"
type textarea "con"
type textarea "x"
type textarea "cont"
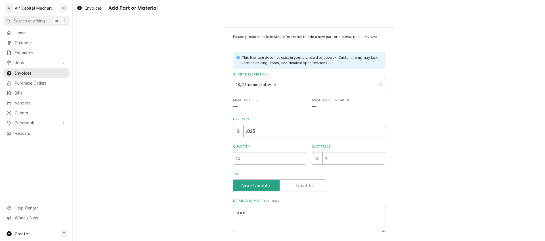
type textarea "x"
type textarea "contr"
type textarea "x"
type textarea "contro"
type textarea "x"
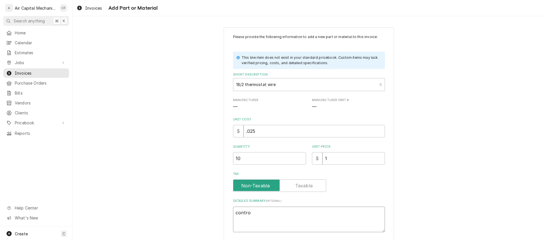
type textarea "control"
type textarea "x"
type textarea "control"
type textarea "x"
type textarea "control wi"
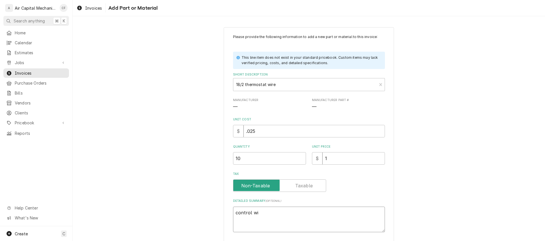
type textarea "x"
type textarea "control wir"
type textarea "x"
type textarea "control wire"
type textarea "x"
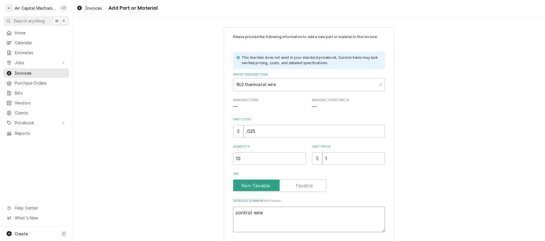
type textarea "control wire"
type textarea "x"
type textarea "control wire f"
type textarea "x"
type textarea "control wire fo"
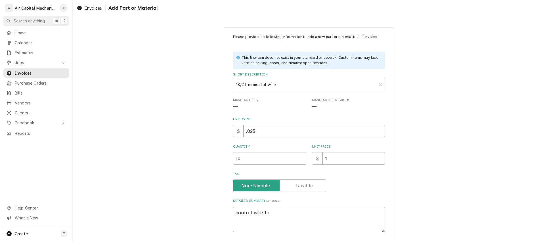
type textarea "x"
type textarea "control wire for"
type textarea "x"
type textarea "control wire for"
type textarea "x"
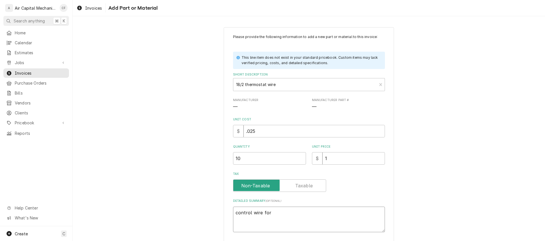
type textarea "control wire for o"
type textarea "x"
type textarea "control wire for ou"
type textarea "x"
type textarea "control wire for out"
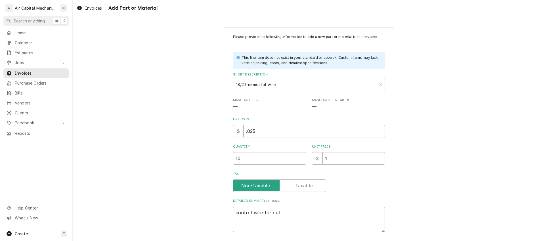
type textarea "x"
type textarea "control wire for outd"
type textarea "x"
type textarea "control wire for outdo"
type textarea "x"
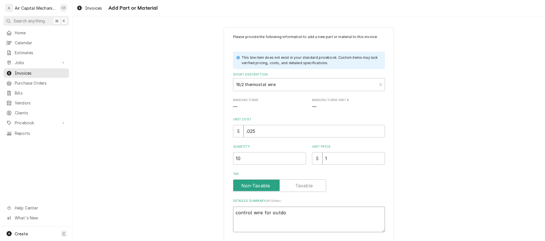
type textarea "control wire for outdoo"
type textarea "x"
type textarea "control wire for outdoor"
type textarea "x"
type textarea "control wire for outdoor"
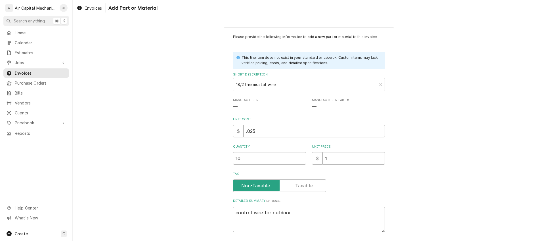
type textarea "x"
type textarea "control wire for outdoor c"
type textarea "x"
type textarea "control wire for outdoor co"
type textarea "x"
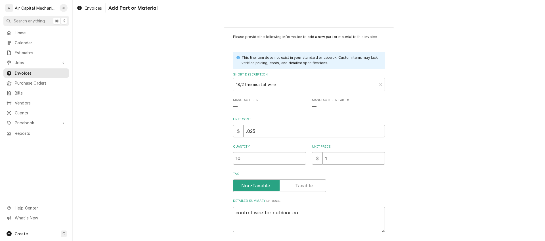
type textarea "control wire for outdoor con"
type textarea "x"
type textarea "control wire for outdoor cond"
type textarea "x"
type textarea "control wire for outdoor conde"
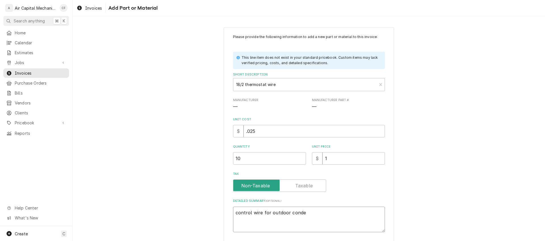
type textarea "x"
type textarea "control wire for outdoor conden"
type textarea "x"
type textarea "control wire for outdoor condens"
type textarea "x"
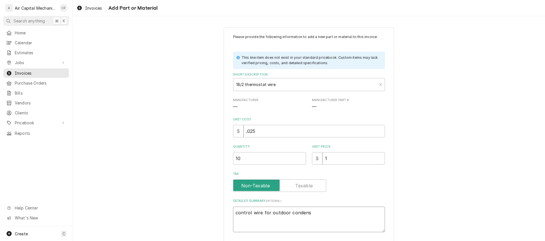
type textarea "control wire for outdoor condensi"
type textarea "x"
type textarea "control wire for outdoor condensin"
type textarea "x"
type textarea "control wire for outdoor condensing"
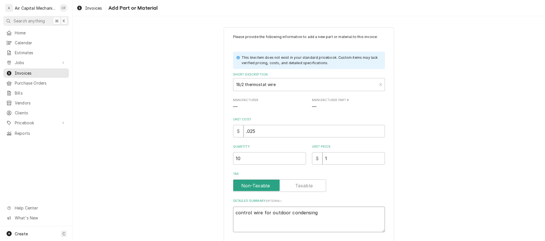
type textarea "x"
type textarea "control wire for outdoor condensing"
type textarea "x"
type textarea "control wire for outdoor condensing u"
type textarea "x"
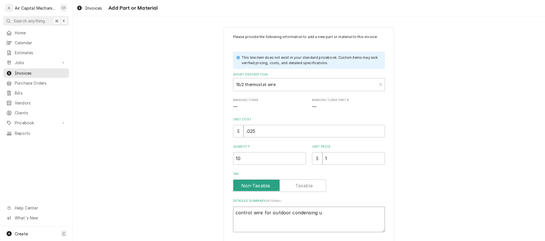
type textarea "control wire for outdoor condensing un"
type textarea "x"
type textarea "control wire for outdoor condensing uni"
type textarea "x"
type textarea "control wire for outdoor condensing unit"
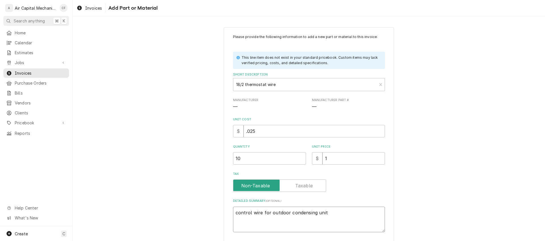
type textarea "x"
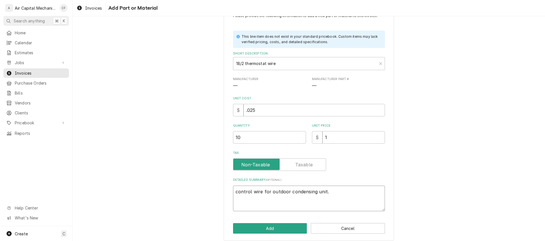
scroll to position [26, 0]
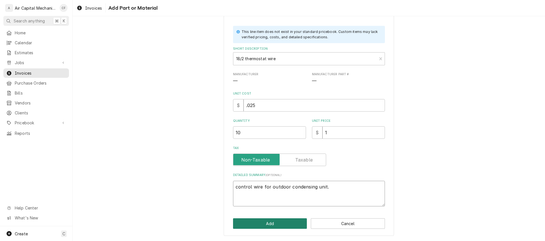
type textarea "control wire for outdoor condensing unit."
click at [272, 226] on button "Add" at bounding box center [270, 223] width 74 height 10
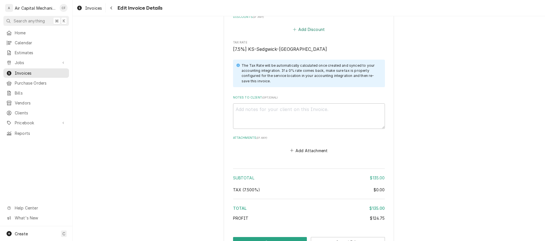
scroll to position [741, 0]
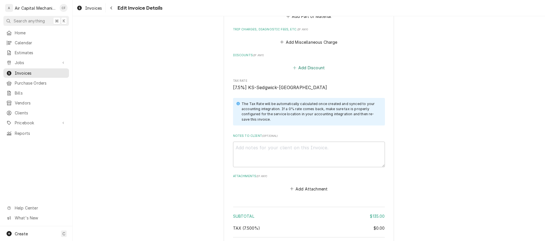
click at [317, 66] on button "Add Discount" at bounding box center [309, 68] width 34 height 8
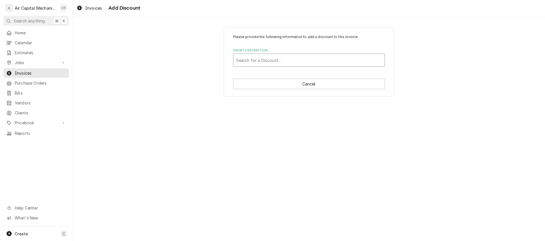
click at [314, 61] on div "Short Description" at bounding box center [308, 60] width 145 height 10
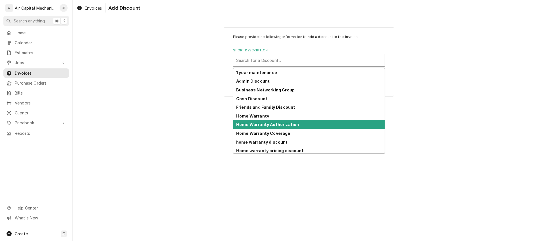
scroll to position [45, 0]
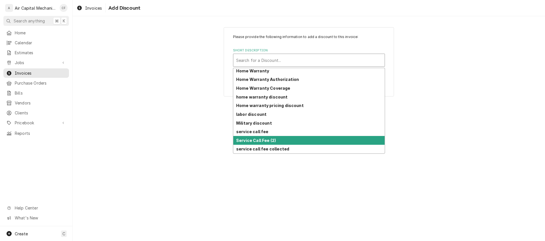
click at [294, 135] on div "service call fee" at bounding box center [308, 131] width 151 height 9
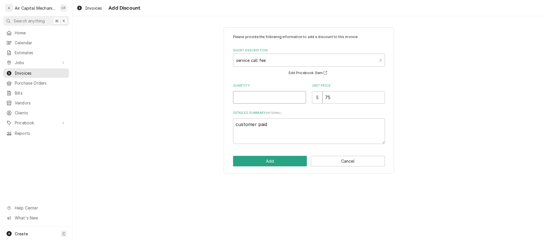
click at [288, 99] on input "Quantity" at bounding box center [269, 97] width 73 height 12
type textarea "x"
type input "1"
click at [287, 159] on button "Add" at bounding box center [270, 161] width 74 height 10
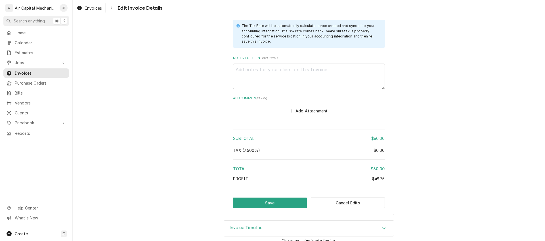
scroll to position [881, 0]
click at [265, 201] on button "Save" at bounding box center [270, 202] width 74 height 10
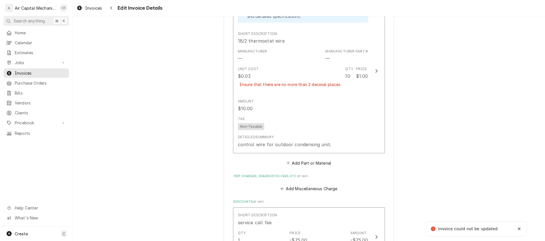
scroll to position [638, 0]
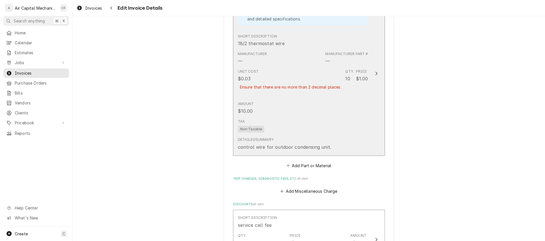
click at [290, 125] on div "Tax Non-Taxable" at bounding box center [303, 126] width 130 height 18
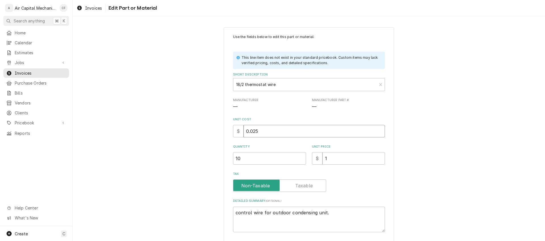
click at [275, 133] on input "0.025" at bounding box center [313, 131] width 141 height 12
type textarea "x"
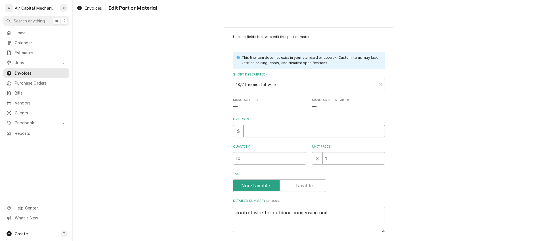
type input ".0"
type textarea "x"
type input ".05"
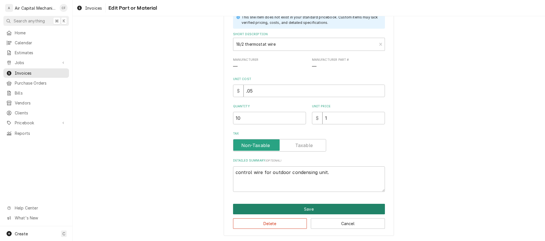
click at [302, 209] on button "Save" at bounding box center [309, 209] width 152 height 10
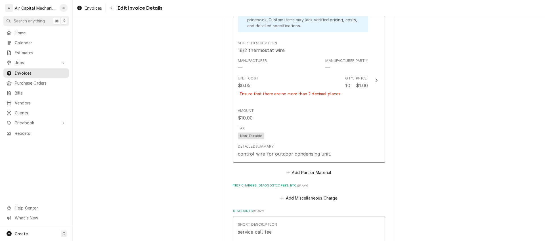
scroll to position [631, 0]
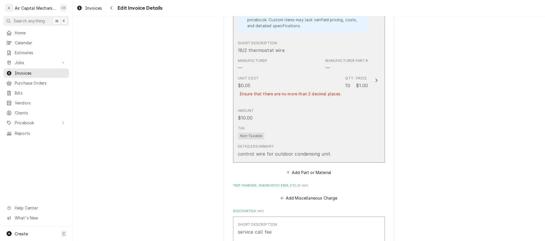
click at [299, 124] on div "Tax Non-Taxable" at bounding box center [303, 132] width 130 height 18
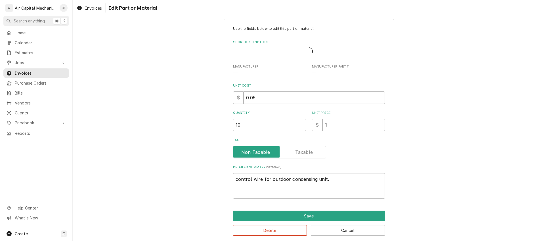
type textarea "x"
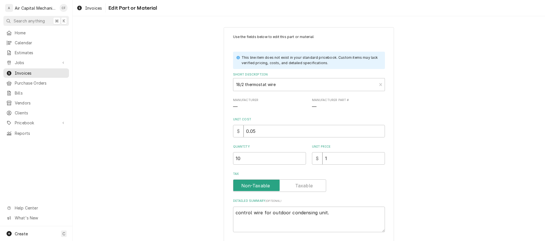
click at [300, 184] on label "Tax" at bounding box center [279, 185] width 93 height 12
click at [300, 184] on input "Tax" at bounding box center [279, 185] width 88 height 12
checkbox input "true"
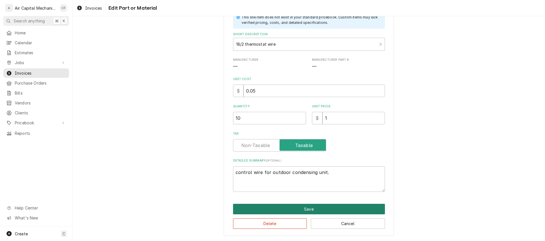
click at [316, 206] on button "Save" at bounding box center [309, 209] width 152 height 10
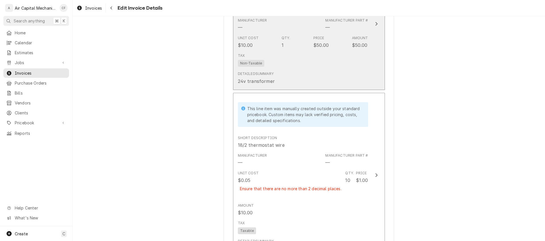
click at [298, 72] on div "Detailed Summary 24v transformer" at bounding box center [303, 78] width 130 height 18
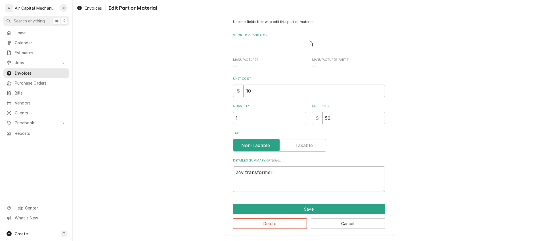
scroll to position [8, 0]
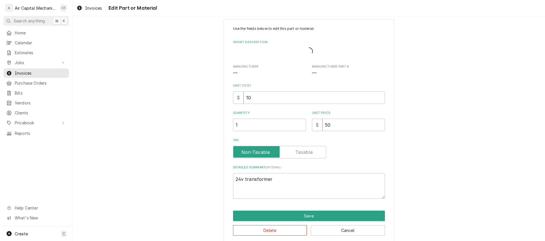
type textarea "x"
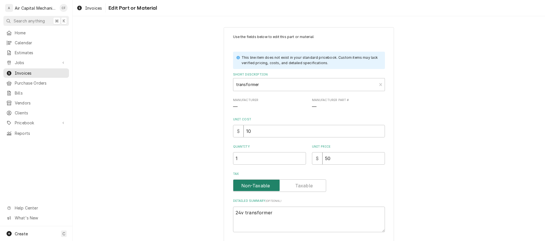
click at [288, 185] on input "Tax" at bounding box center [279, 185] width 88 height 12
checkbox input "true"
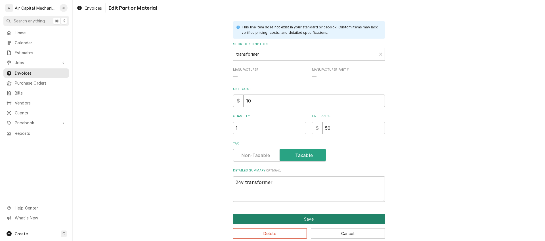
click at [304, 219] on button "Save" at bounding box center [309, 219] width 152 height 10
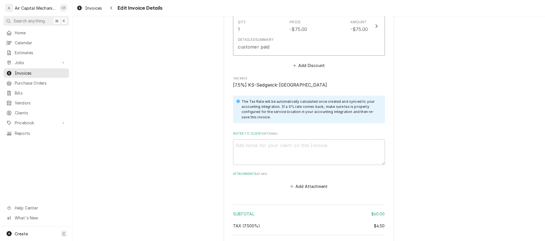
scroll to position [932, 0]
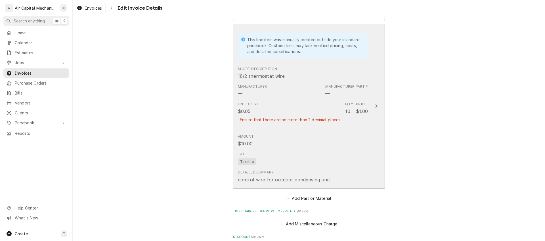
click at [299, 148] on div "Unit Cost $0.05 Ensure that there are no more than 2 decimal places. Qty. 10 Pr…" at bounding box center [303, 124] width 130 height 50
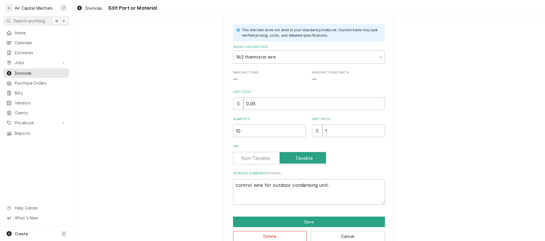
scroll to position [40, 0]
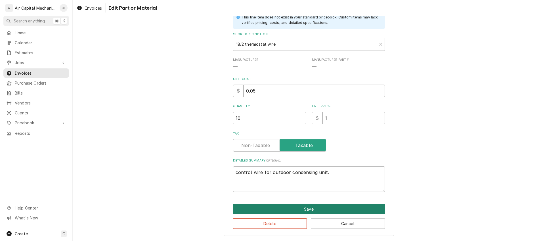
click at [288, 205] on button "Save" at bounding box center [309, 209] width 152 height 10
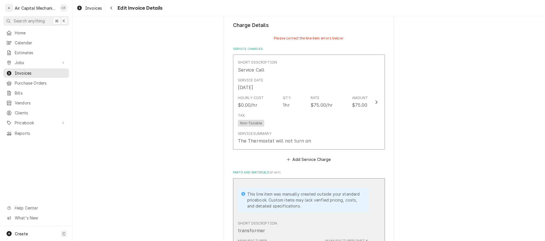
scroll to position [266, 0]
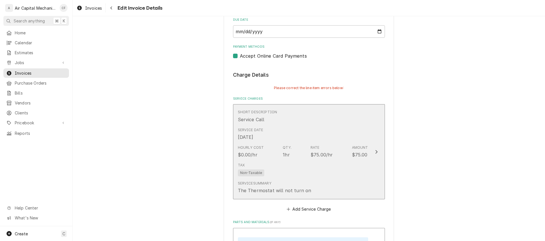
click at [319, 163] on div "Tax Non-Taxable" at bounding box center [303, 169] width 130 height 18
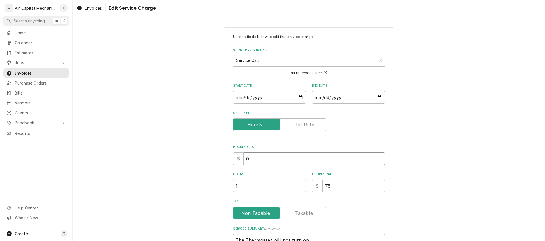
click at [270, 157] on input "0" at bounding box center [313, 158] width 141 height 12
type textarea "x"
type input "4"
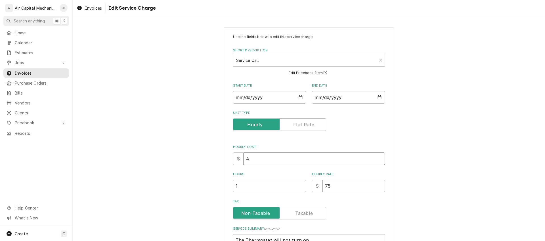
type textarea "x"
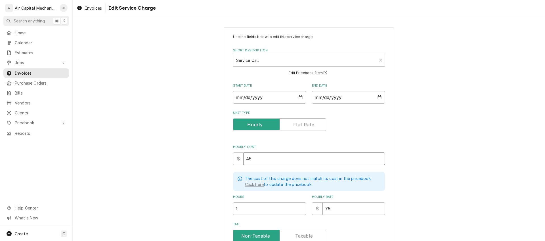
type input "45"
drag, startPoint x: 332, startPoint y: 209, endPoint x: 292, endPoint y: 207, distance: 39.5
click at [292, 207] on div "Hours 1 Hourly Rate $ 75" at bounding box center [309, 205] width 152 height 20
type textarea "x"
type input "9"
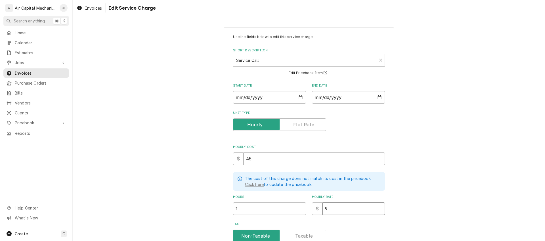
type textarea "x"
type input "95"
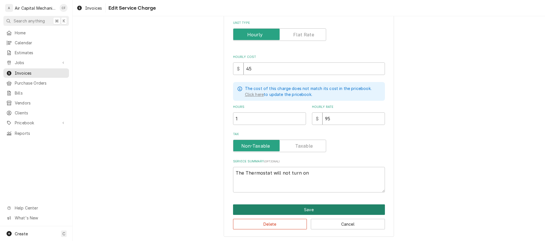
click at [297, 211] on button "Save" at bounding box center [309, 209] width 152 height 10
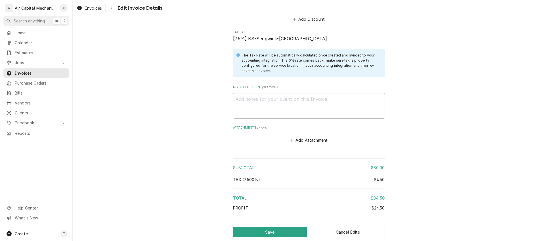
scroll to position [932, 0]
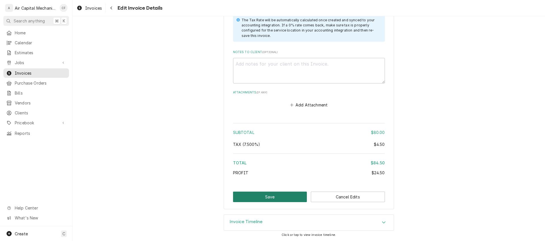
click at [278, 196] on button "Save" at bounding box center [270, 196] width 74 height 10
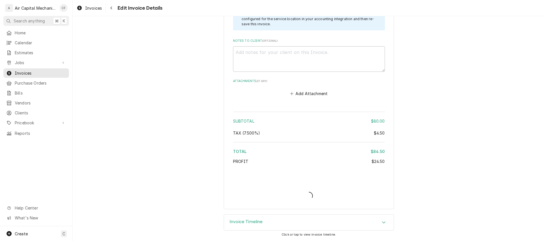
type textarea "x"
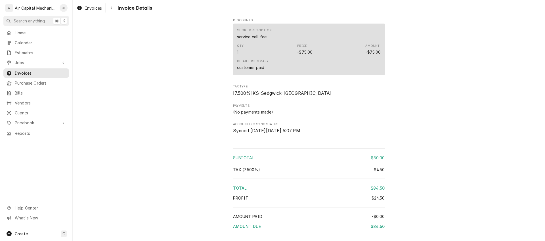
scroll to position [740, 0]
